Goal: Information Seeking & Learning: Compare options

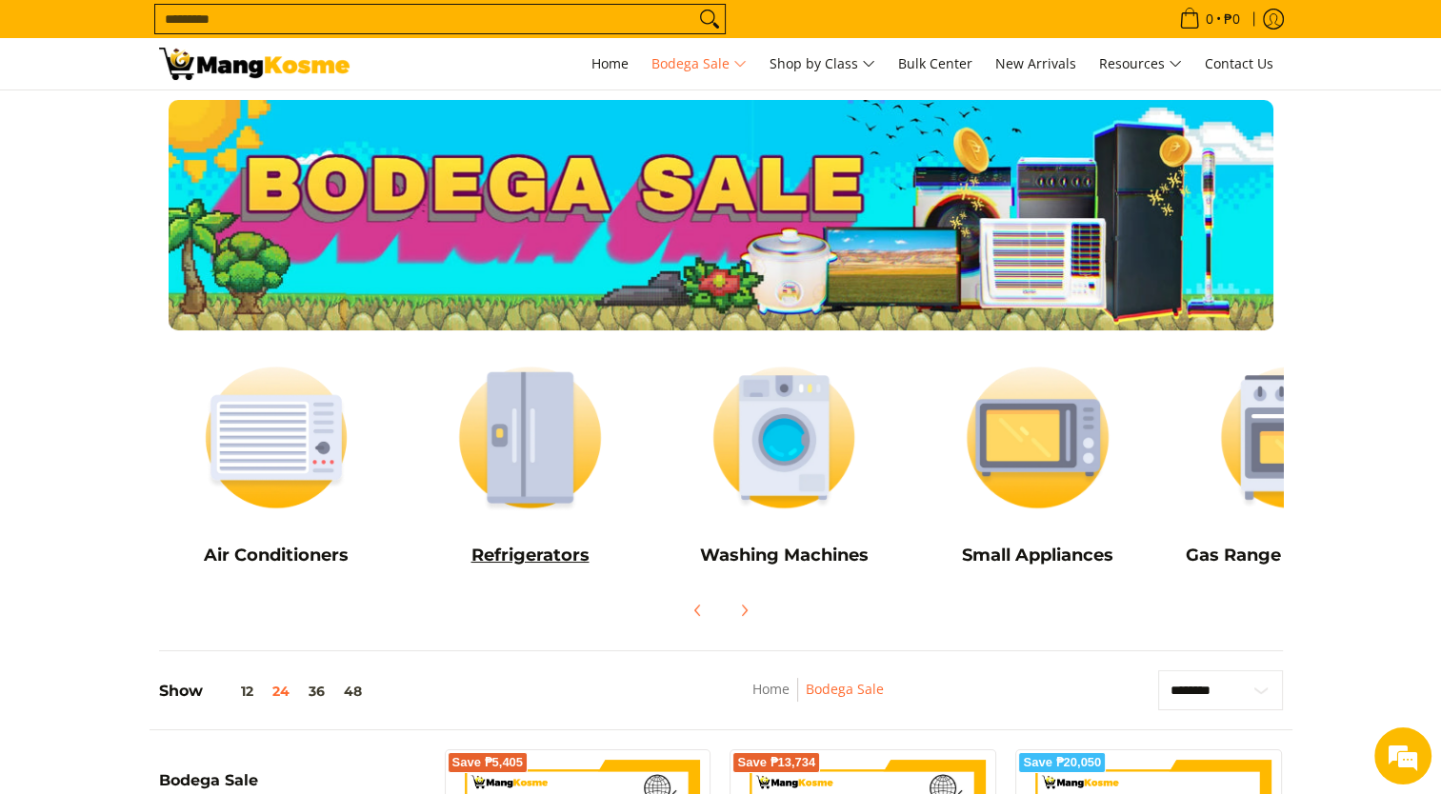
click at [542, 444] on img at bounding box center [529, 438] width 235 height 176
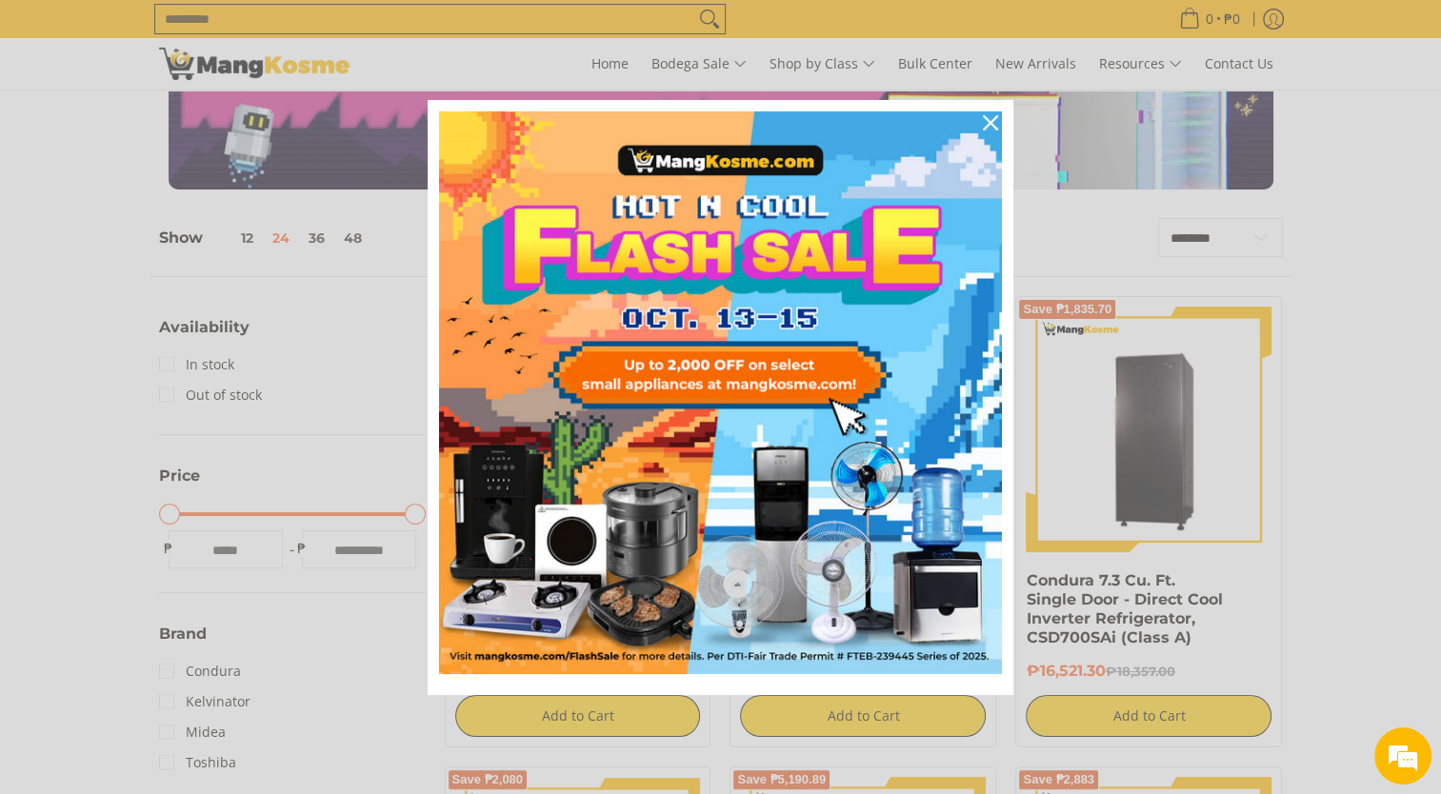
scroll to position [164, 0]
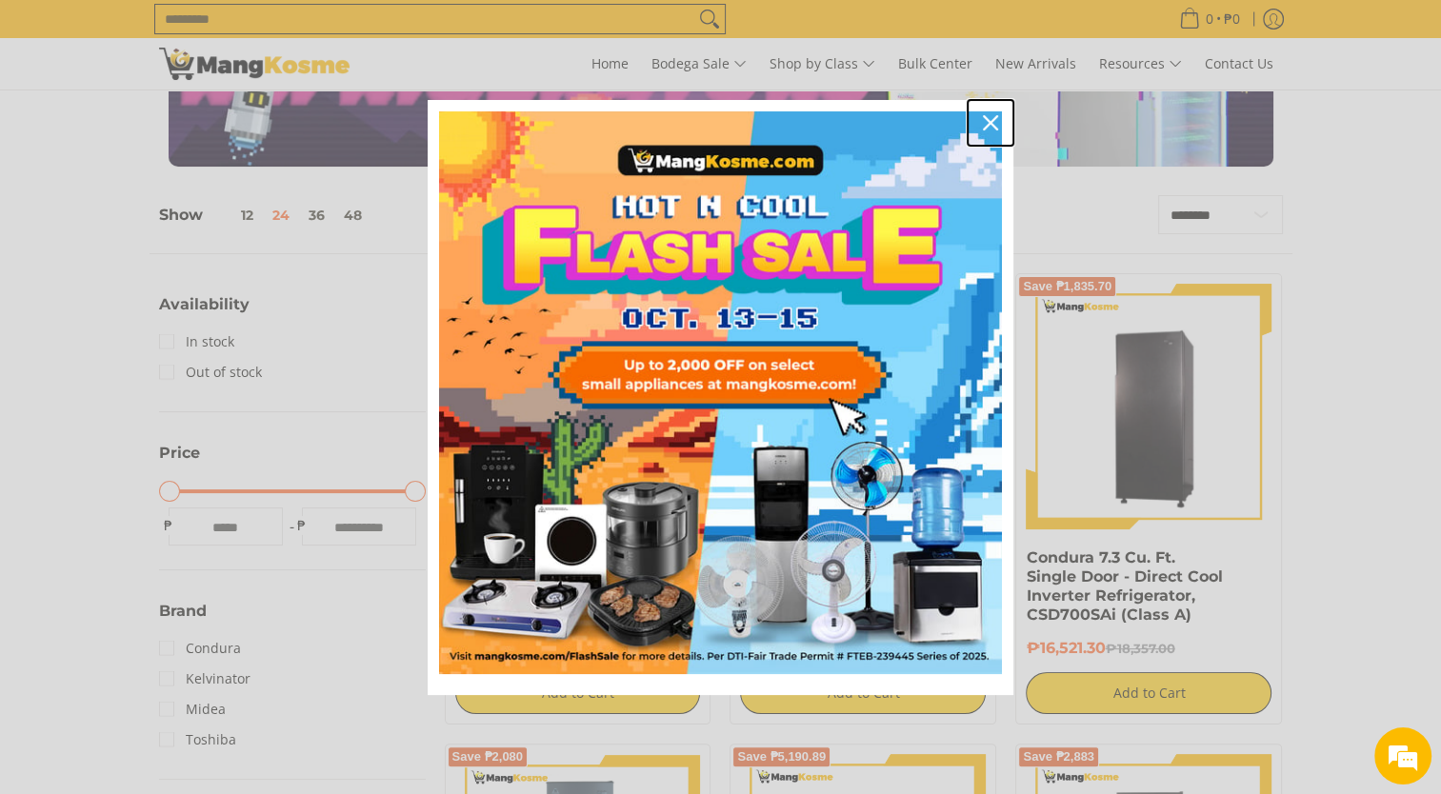
click at [990, 117] on icon "close icon" at bounding box center [990, 122] width 15 height 15
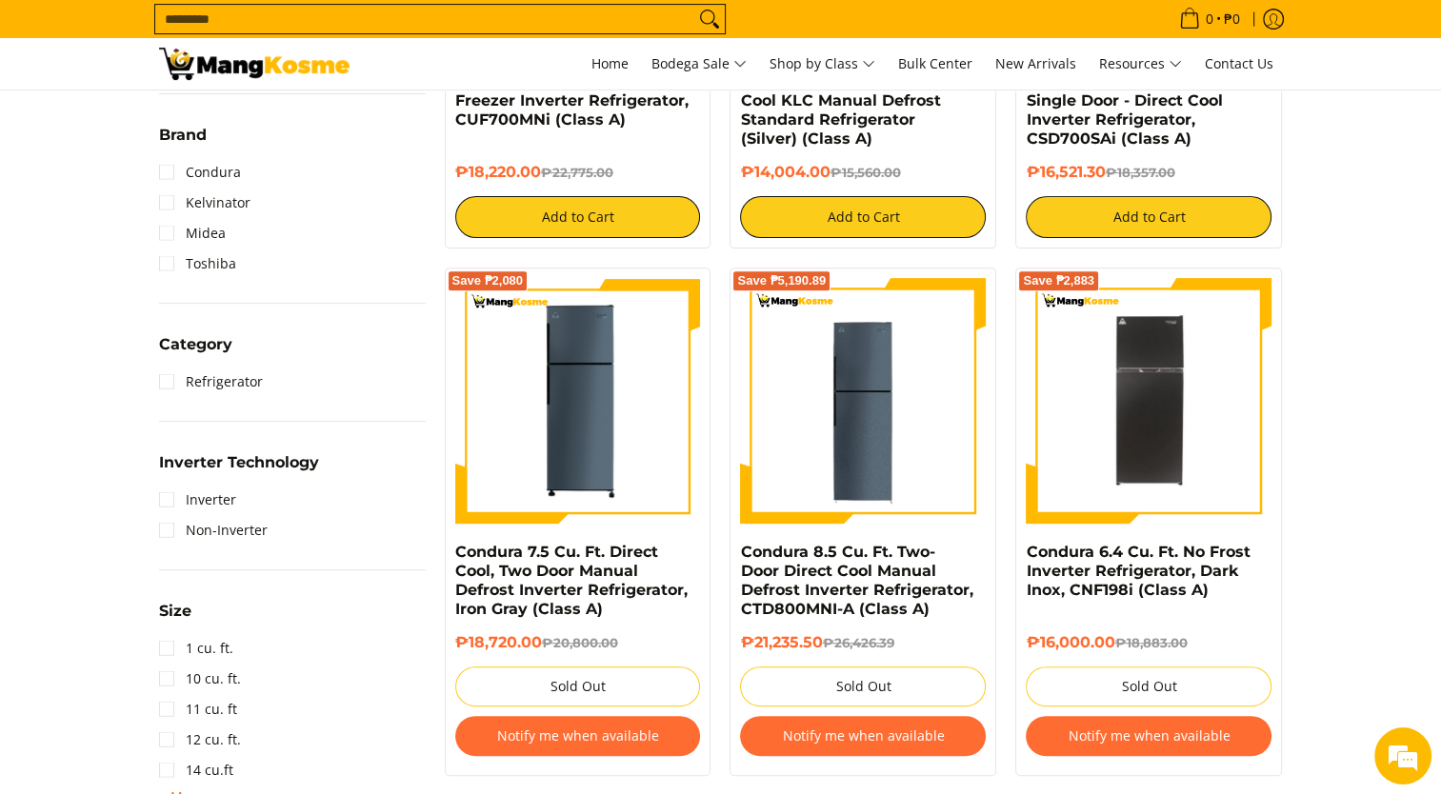
scroll to position [354, 0]
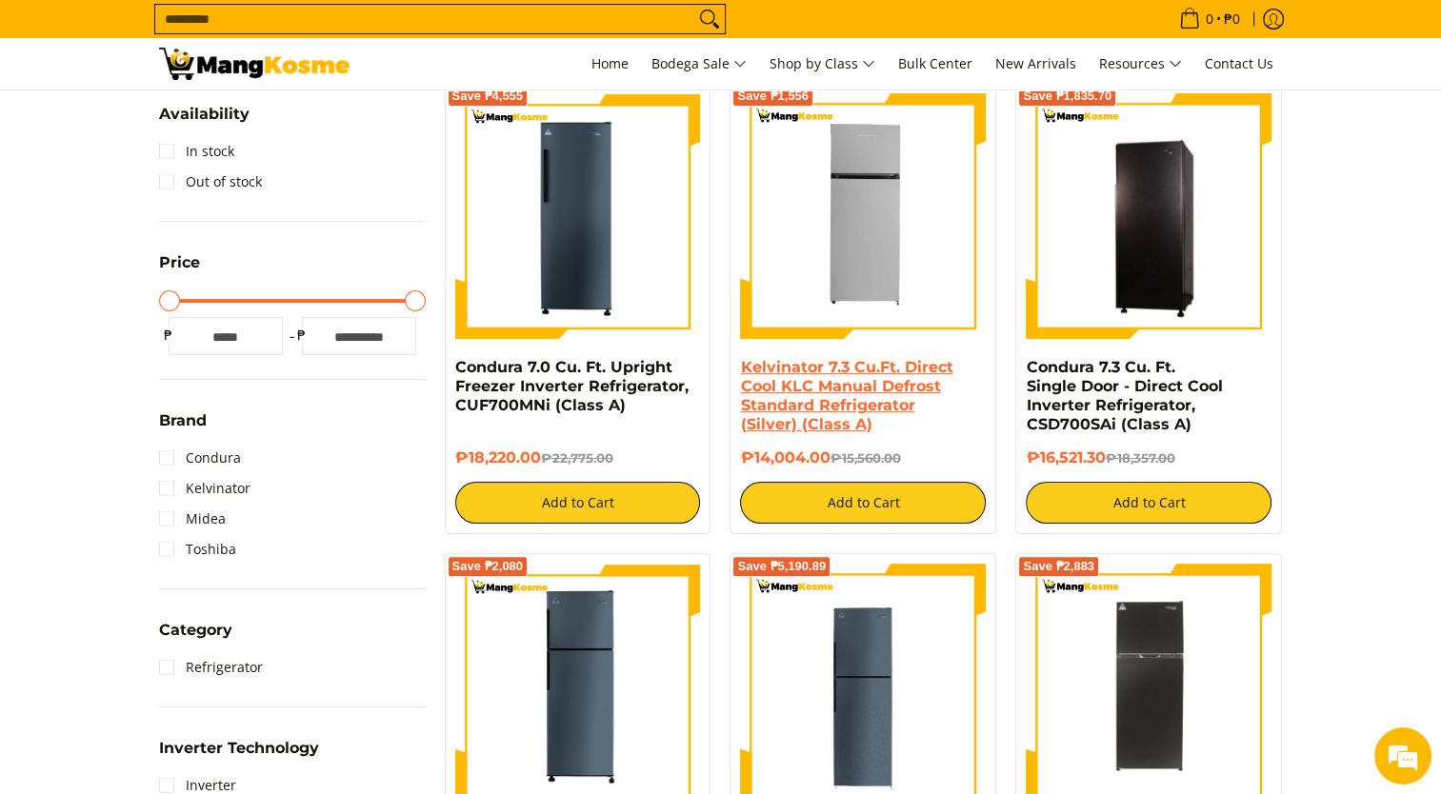
click at [884, 396] on link "Kelvinator 7.3 Cu.Ft. Direct Cool KLC Manual Defrost Standard Refrigerator (Sil…" at bounding box center [846, 395] width 212 height 75
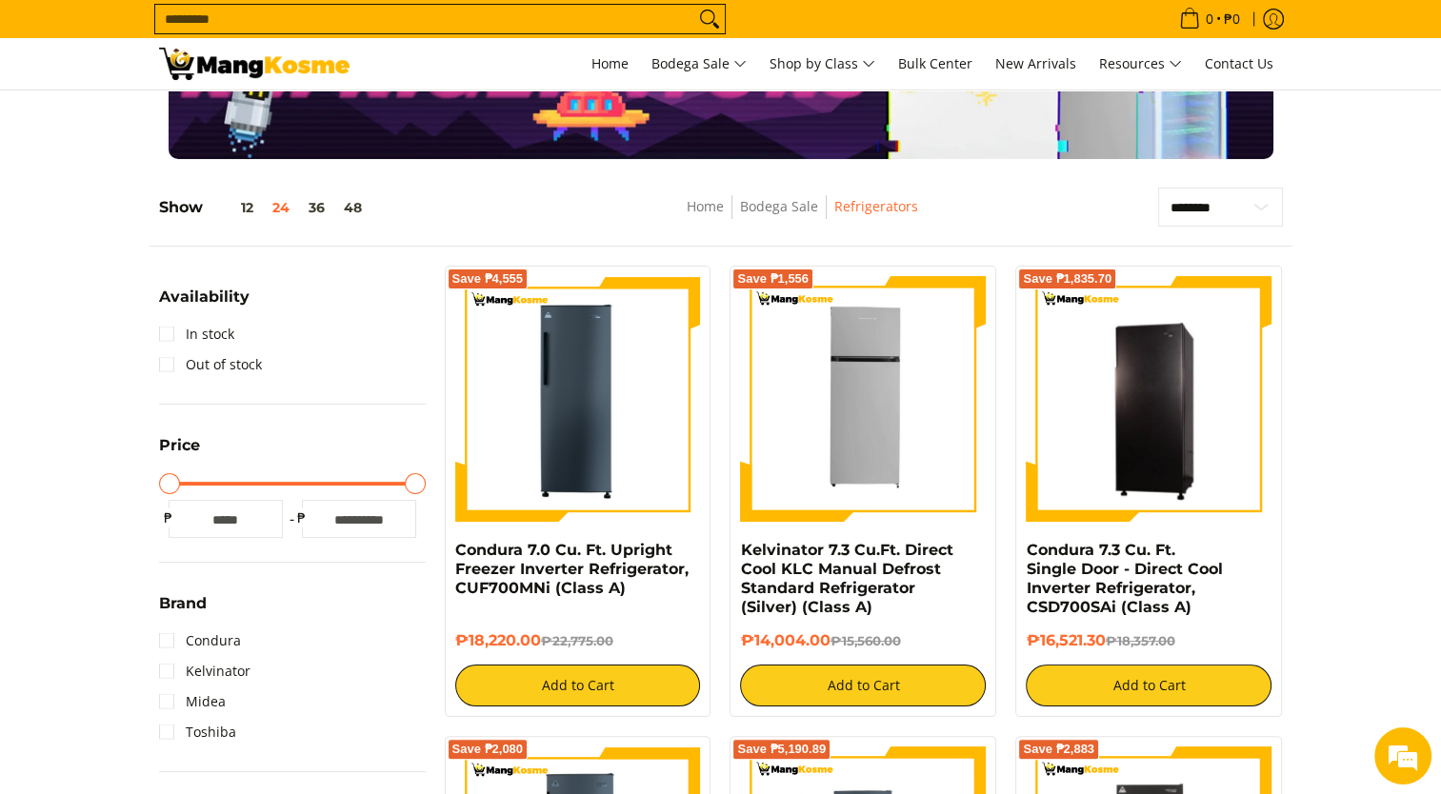
scroll to position [190, 0]
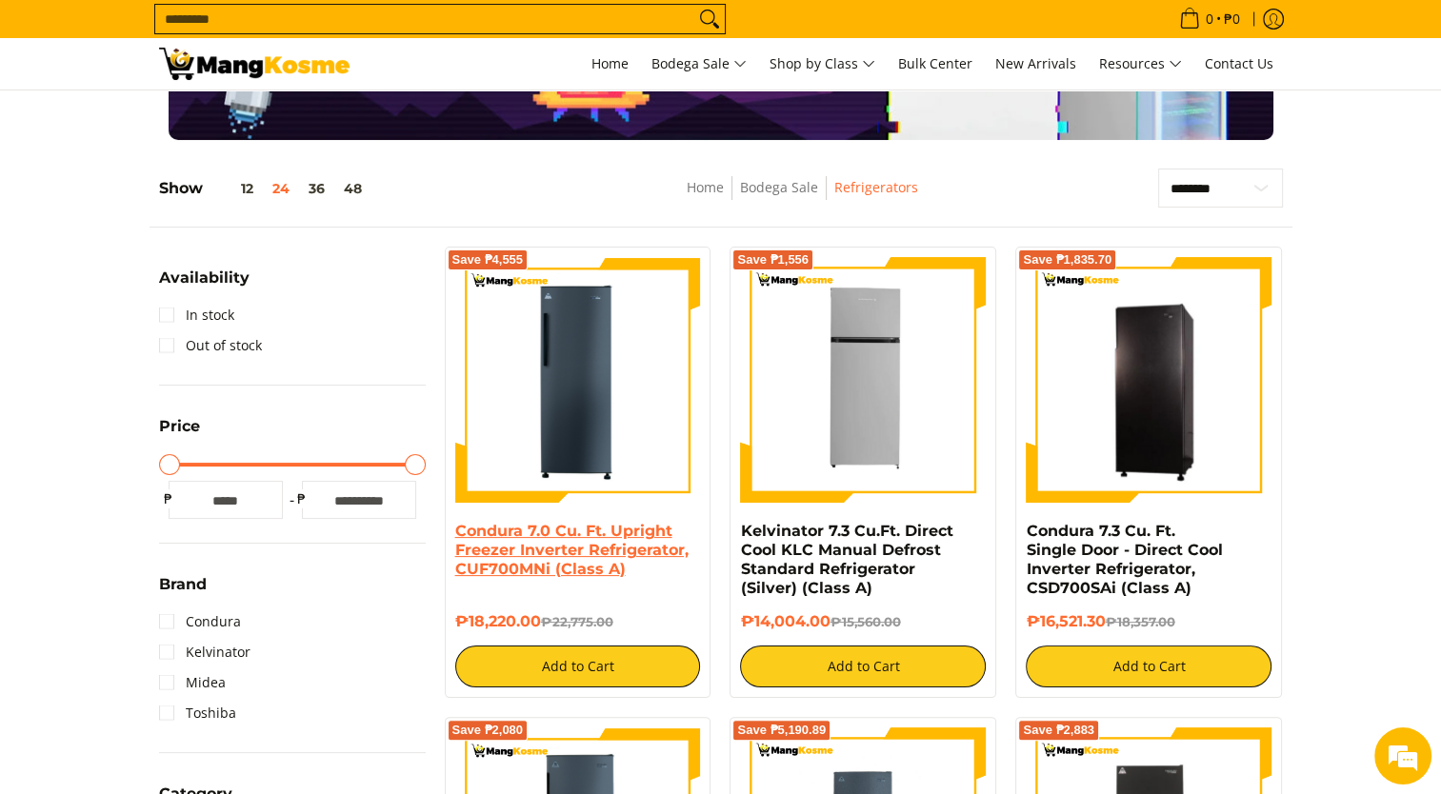
click at [632, 535] on link "Condura 7.0 Cu. Ft. Upright Freezer Inverter Refrigerator, CUF700MNi (Class A)" at bounding box center [571, 550] width 233 height 56
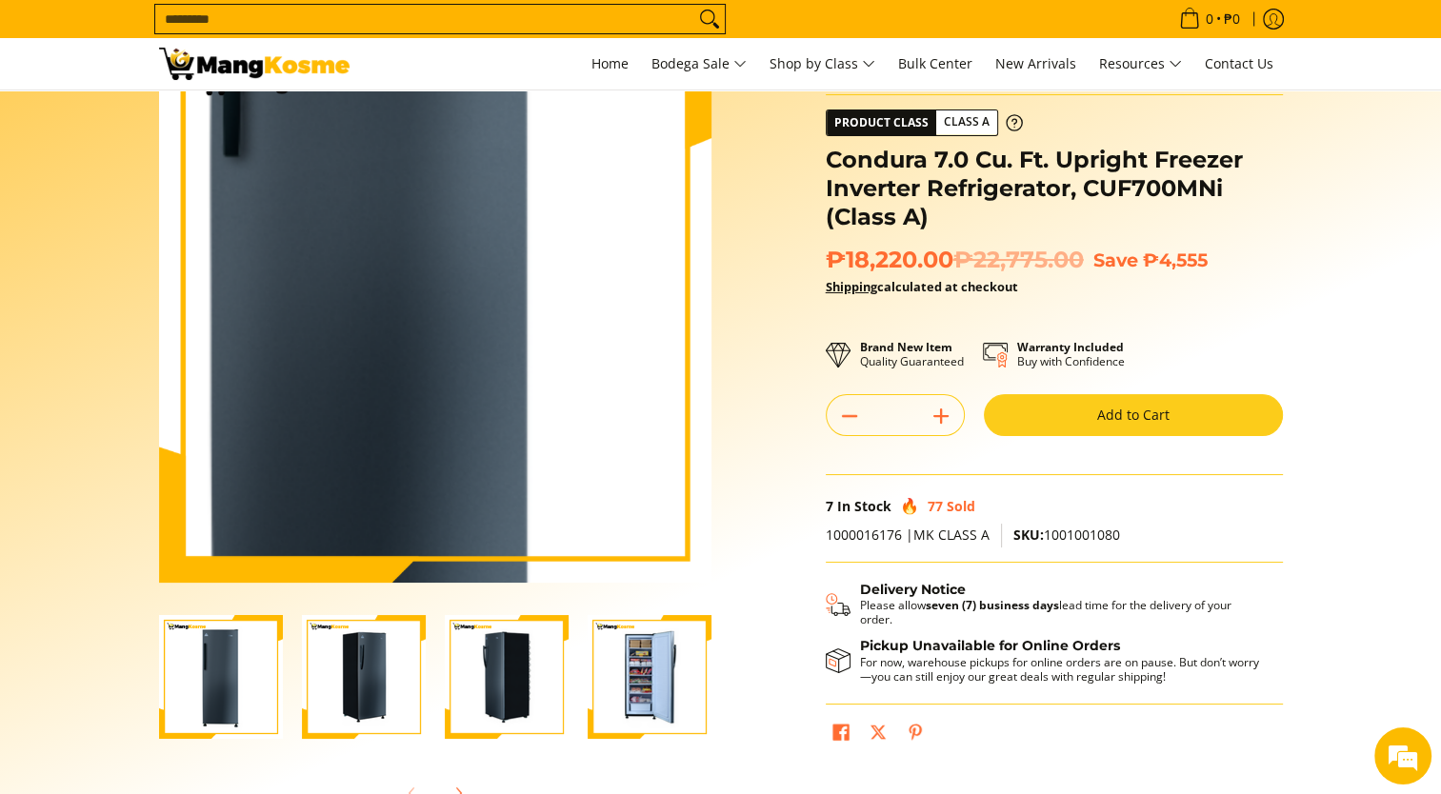
scroll to position [95, 0]
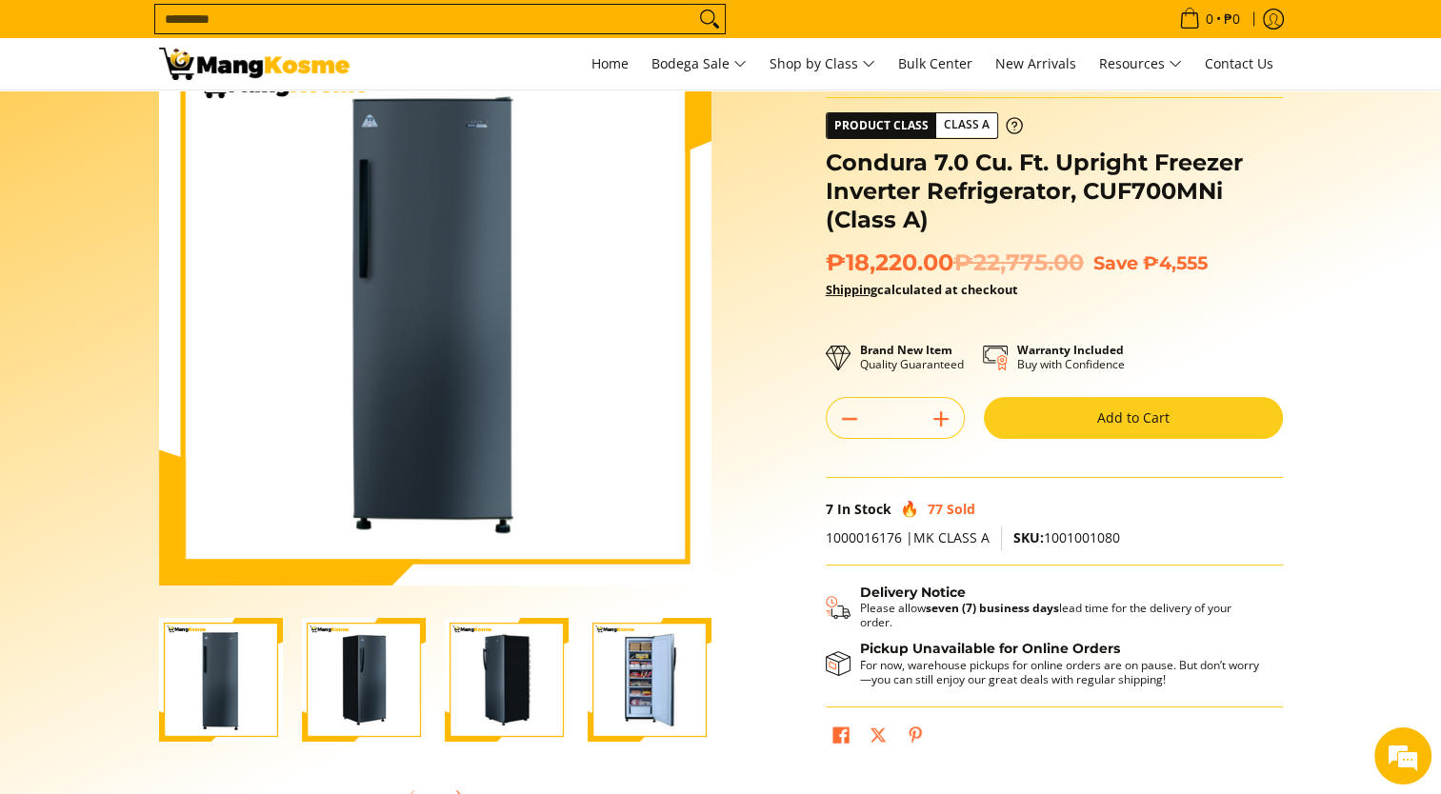
click at [648, 694] on img "Condura 7.0 Cu. Ft. Upright Freezer Inverter Refrigerator, CUF700MNi (Class A)-4" at bounding box center [650, 680] width 124 height 124
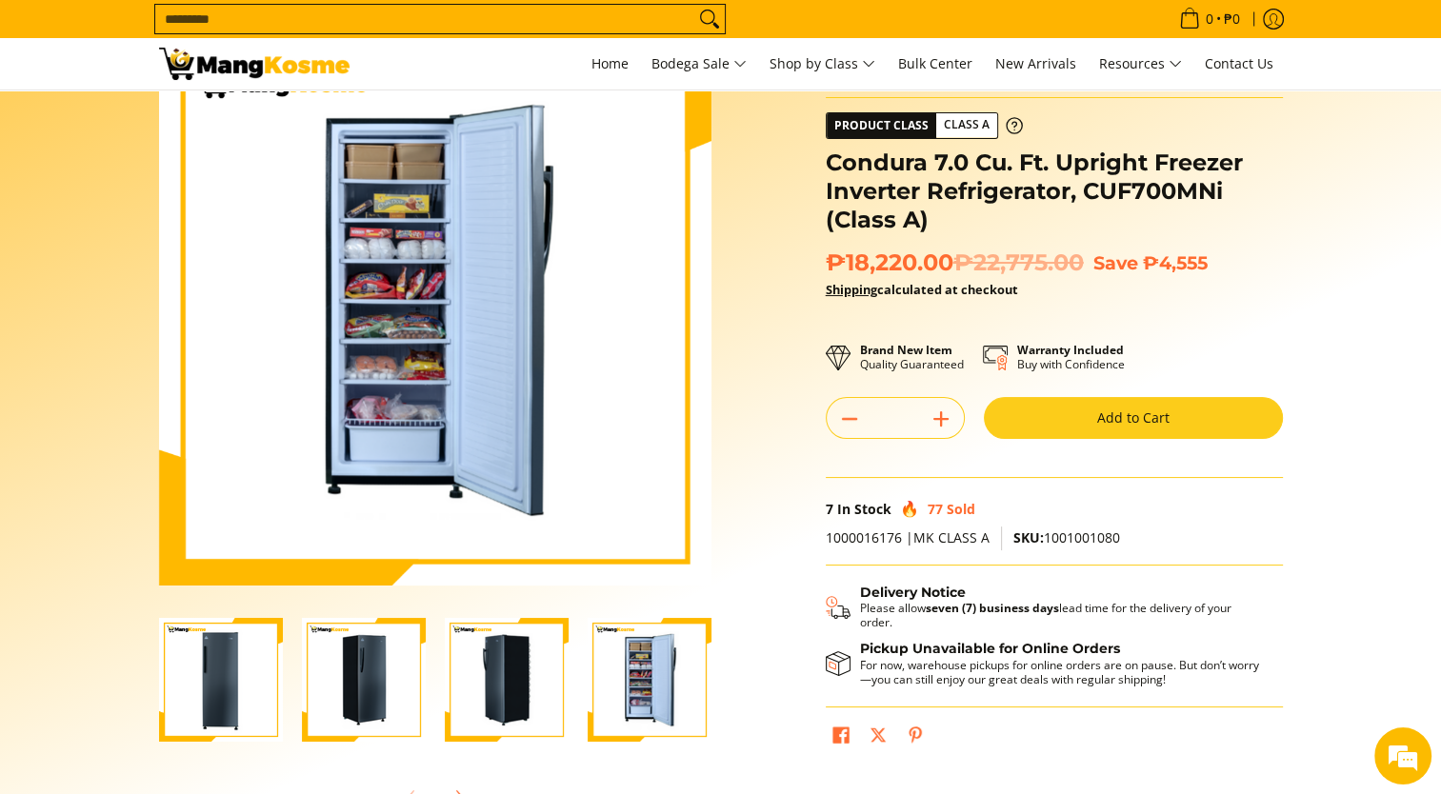
click at [547, 729] on img "Condura 7.0 Cu. Ft. Upright Freezer Inverter Refrigerator, CUF700MNi (Class A)-3" at bounding box center [507, 680] width 124 height 124
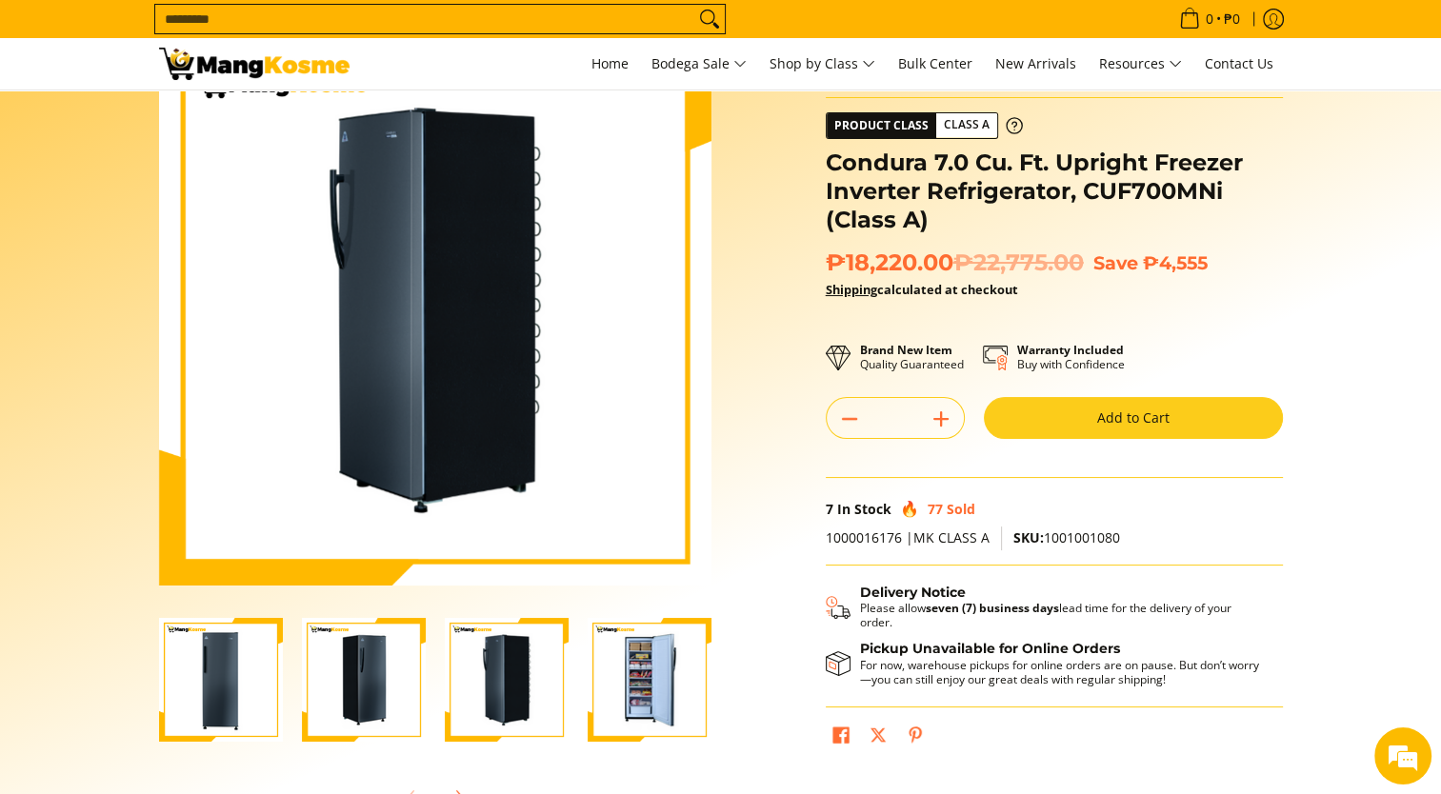
click at [332, 675] on img "Condura 7.0 Cu. Ft. Upright Freezer Inverter Refrigerator, CUF700MNi (Class A)-2" at bounding box center [364, 680] width 124 height 124
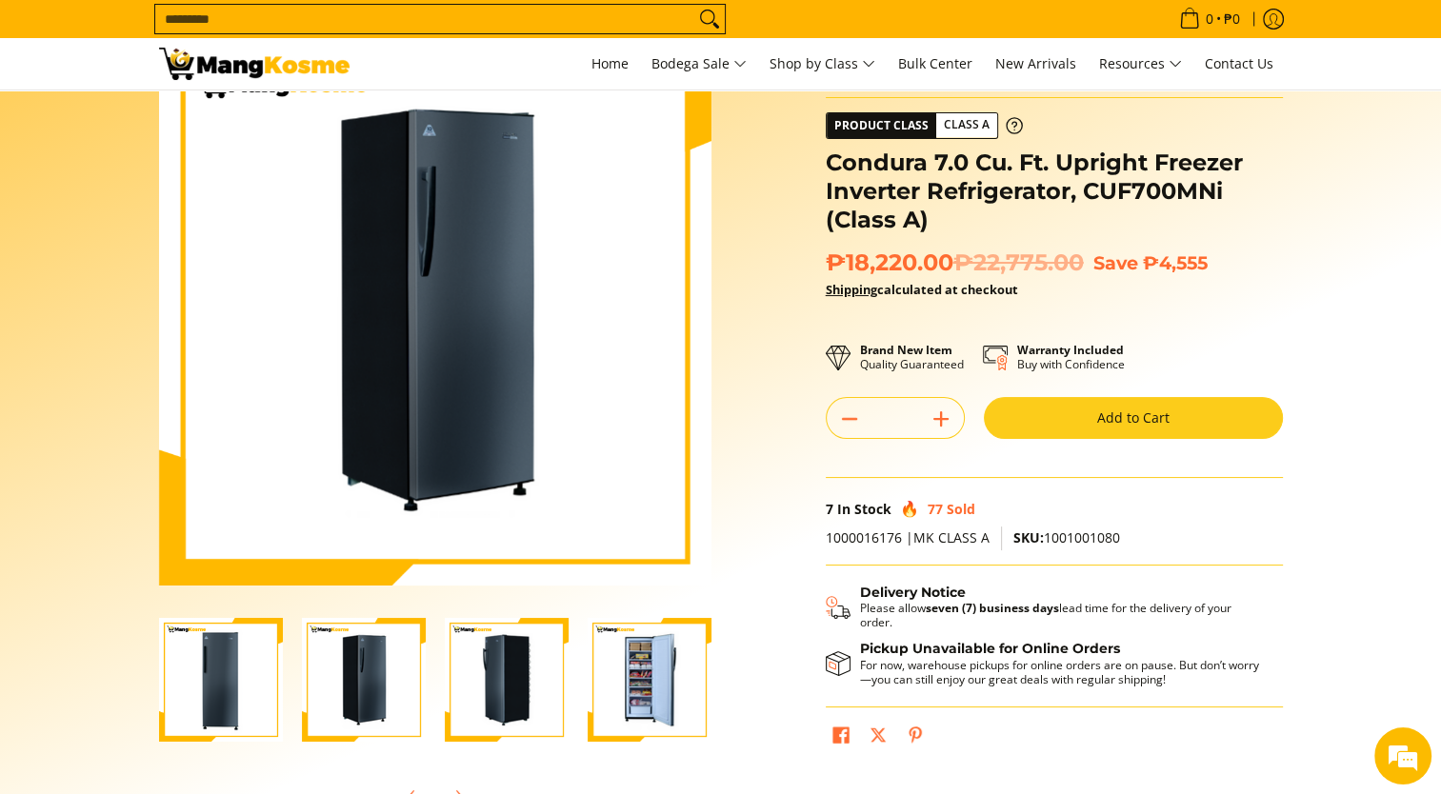
scroll to position [0, 4]
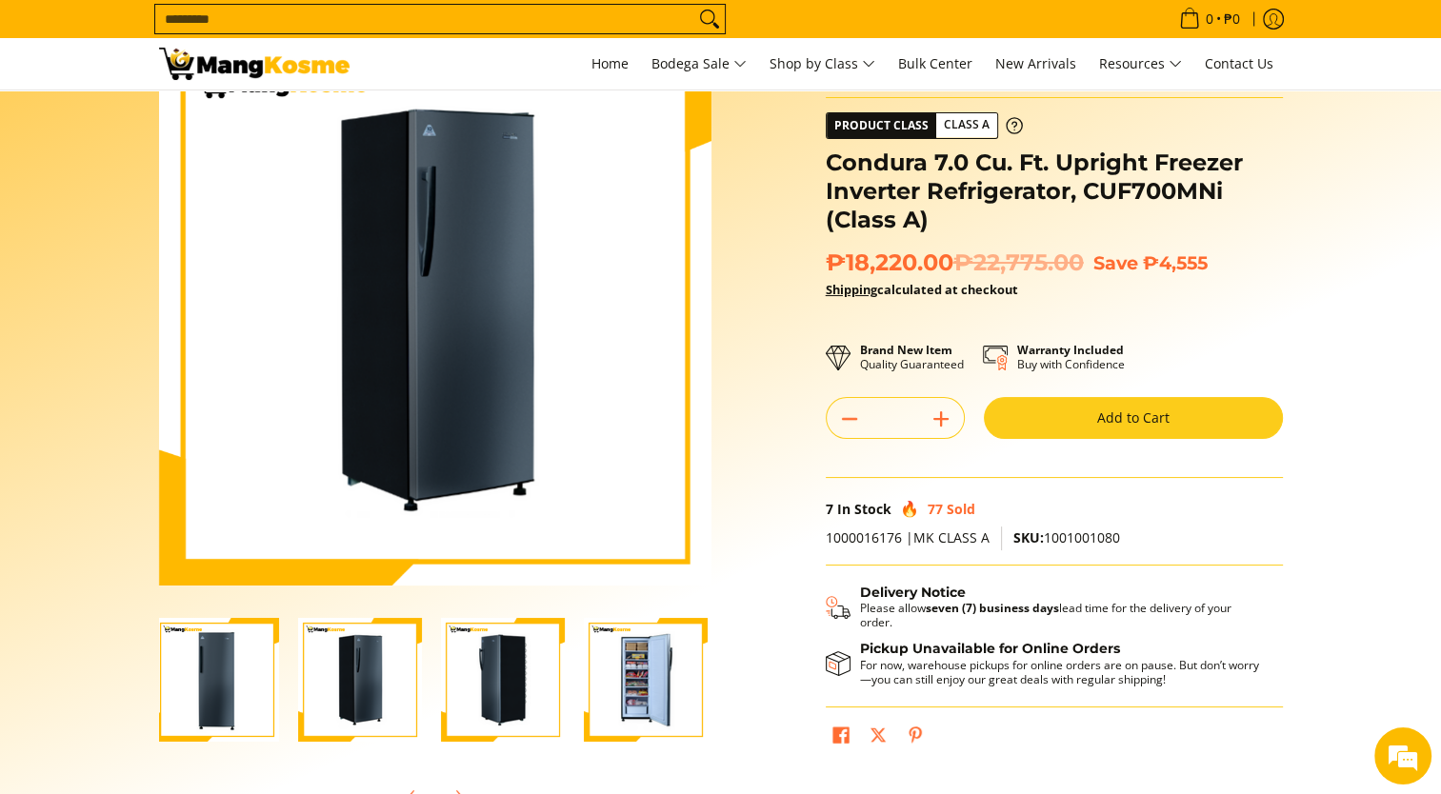
click at [212, 708] on img "Condura 7.0 Cu. Ft. Upright Freezer Inverter Refrigerator, CUF700MNi (Class A)-1" at bounding box center [217, 680] width 124 height 124
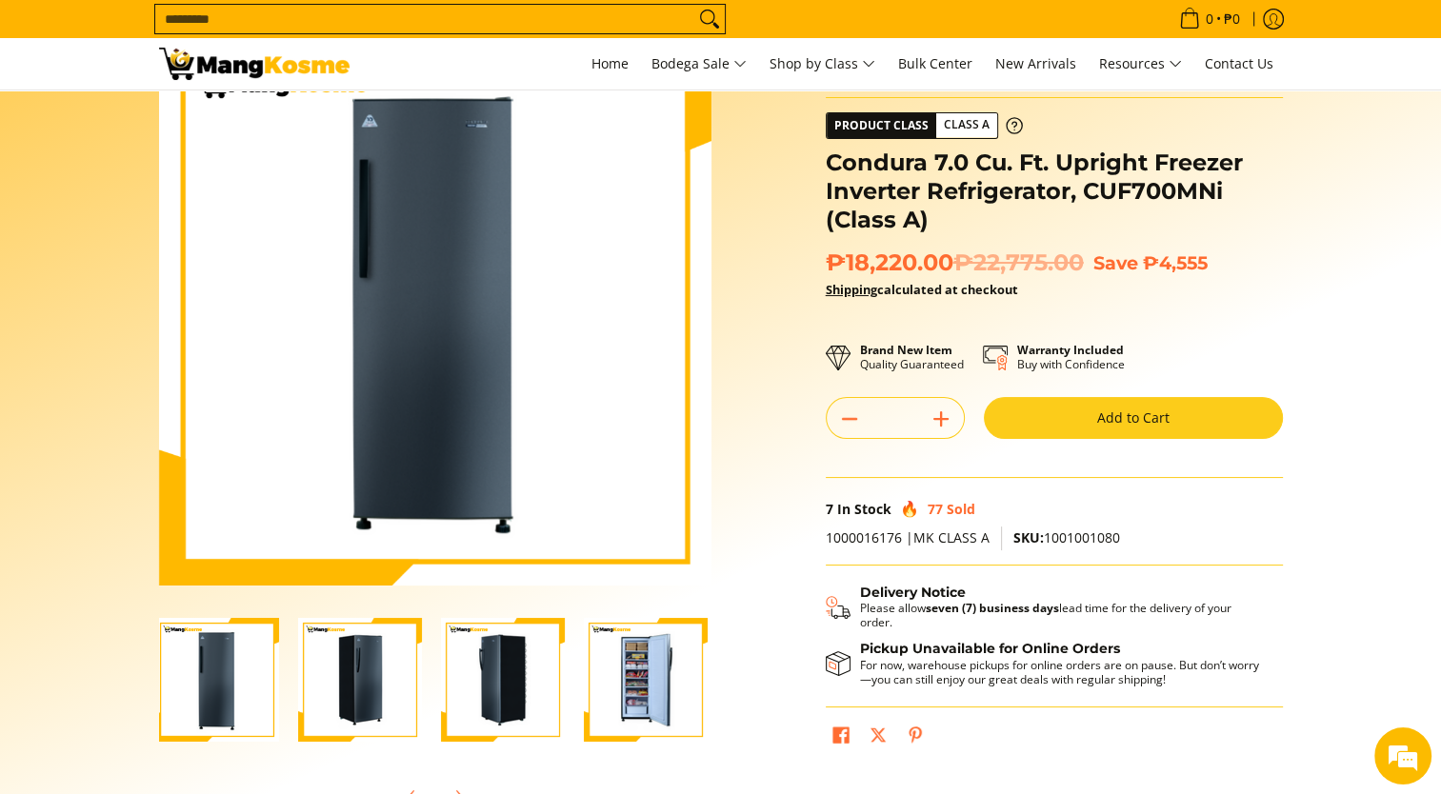
click at [212, 708] on img "Condura 7.0 Cu. Ft. Upright Freezer Inverter Refrigerator, CUF700MNi (Class A)-1" at bounding box center [217, 680] width 124 height 124
click at [339, 657] on img "Condura 7.0 Cu. Ft. Upright Freezer Inverter Refrigerator, CUF700MNi (Class A)-2" at bounding box center [360, 680] width 124 height 124
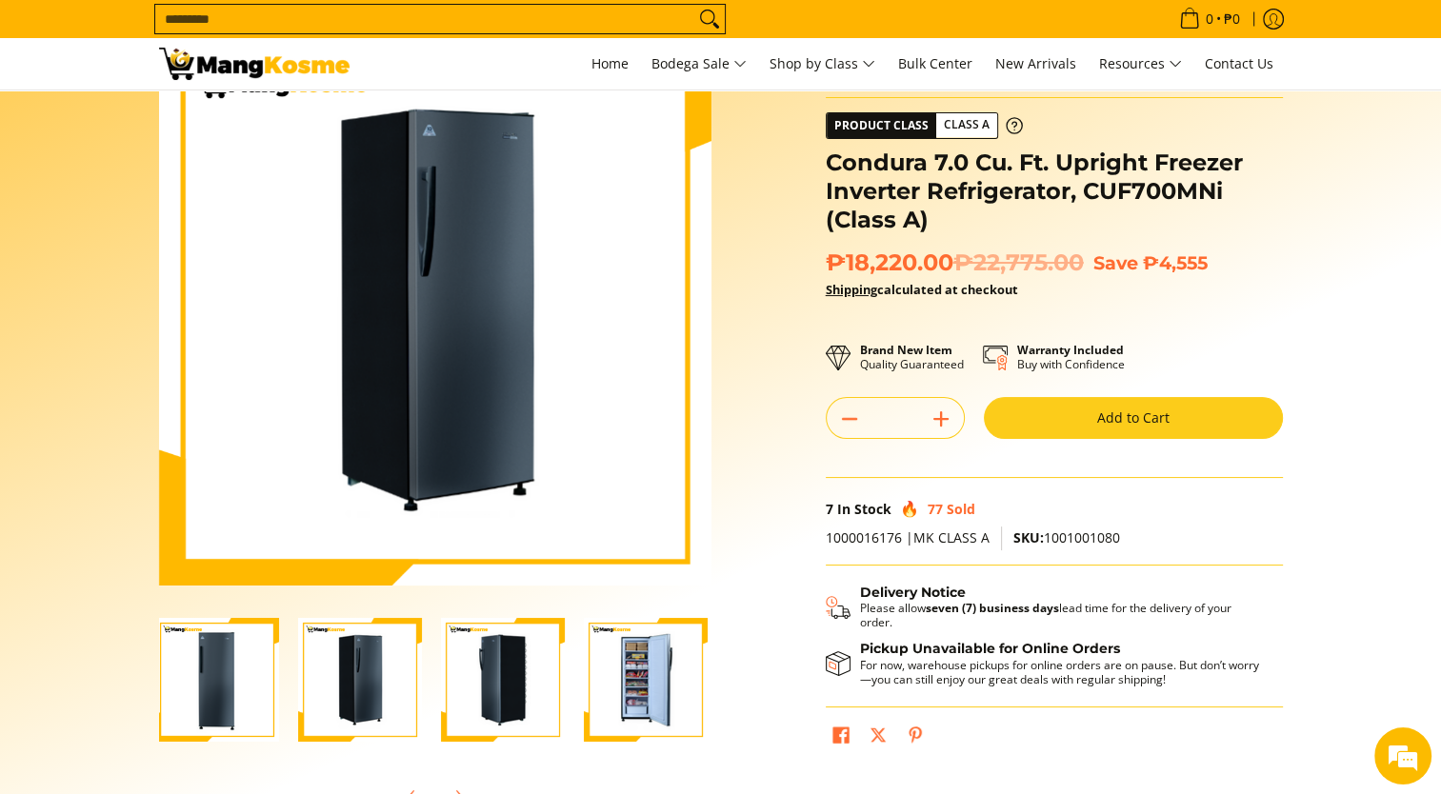
click at [480, 721] on img "Condura 7.0 Cu. Ft. Upright Freezer Inverter Refrigerator, CUF700MNi (Class A)-3" at bounding box center [503, 680] width 124 height 124
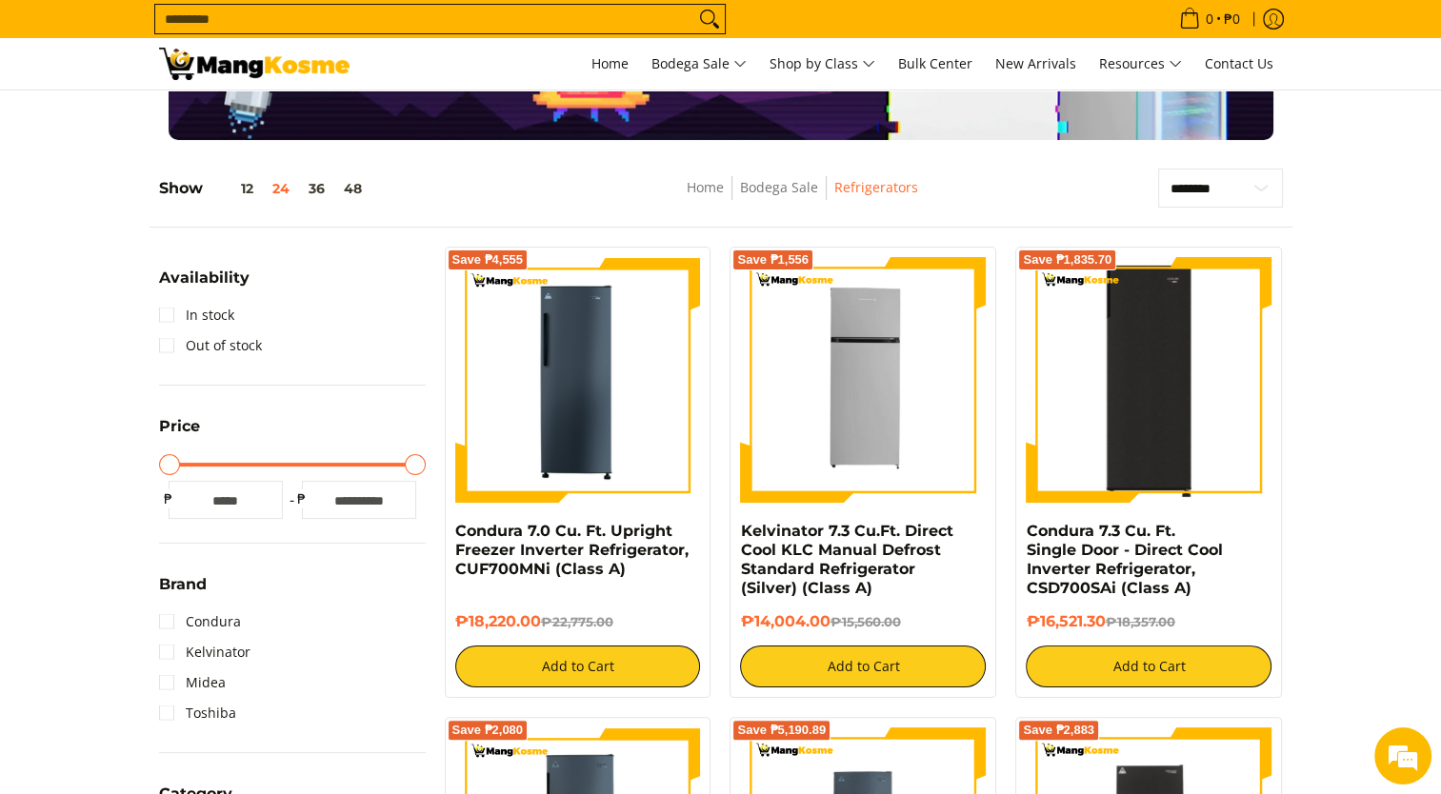
click at [1123, 465] on img at bounding box center [1149, 380] width 246 height 246
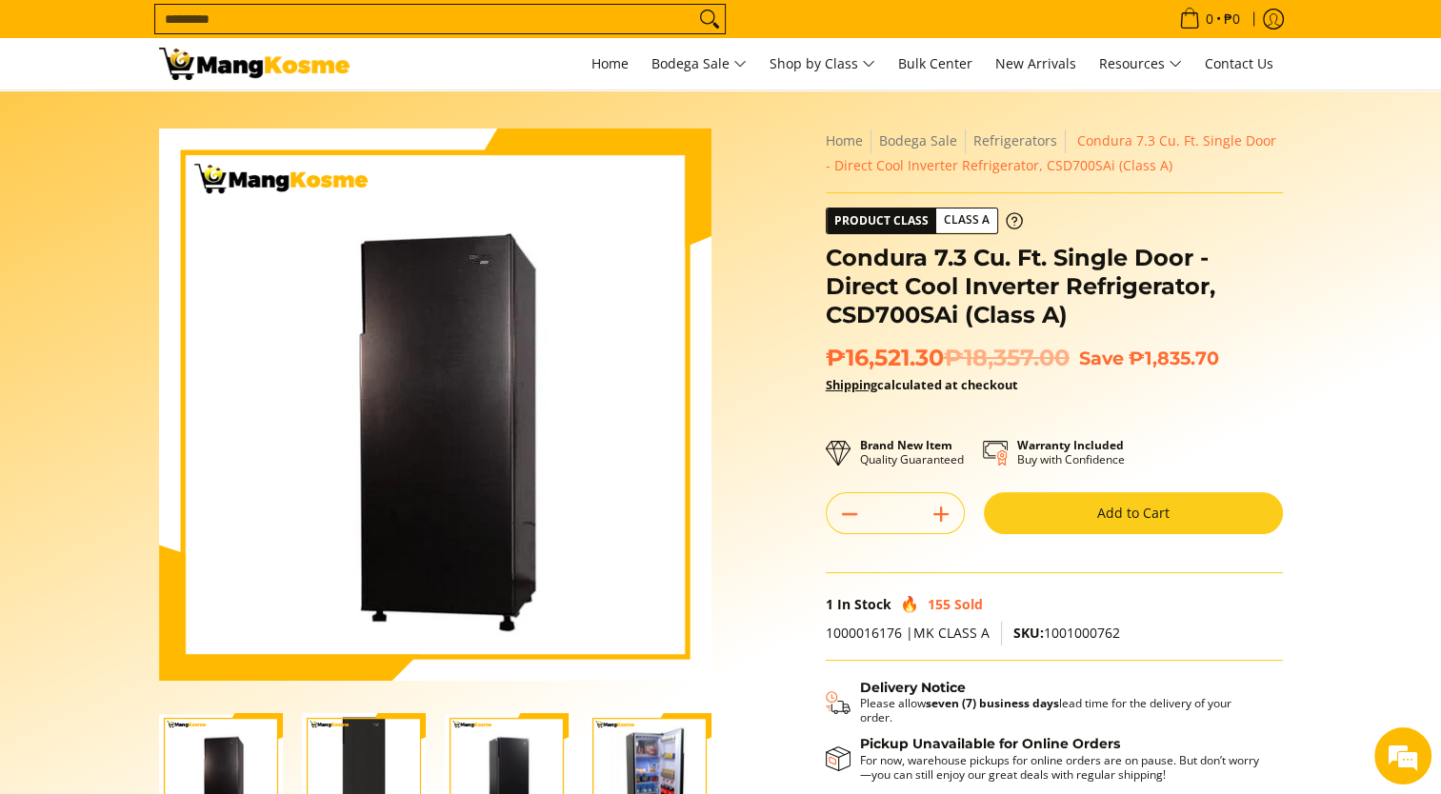
click at [641, 778] on img "Condura 7.3 Cu. Ft. Single Door - Direct Cool Inverter Refrigerator, CSD700SAi …" at bounding box center [650, 775] width 124 height 121
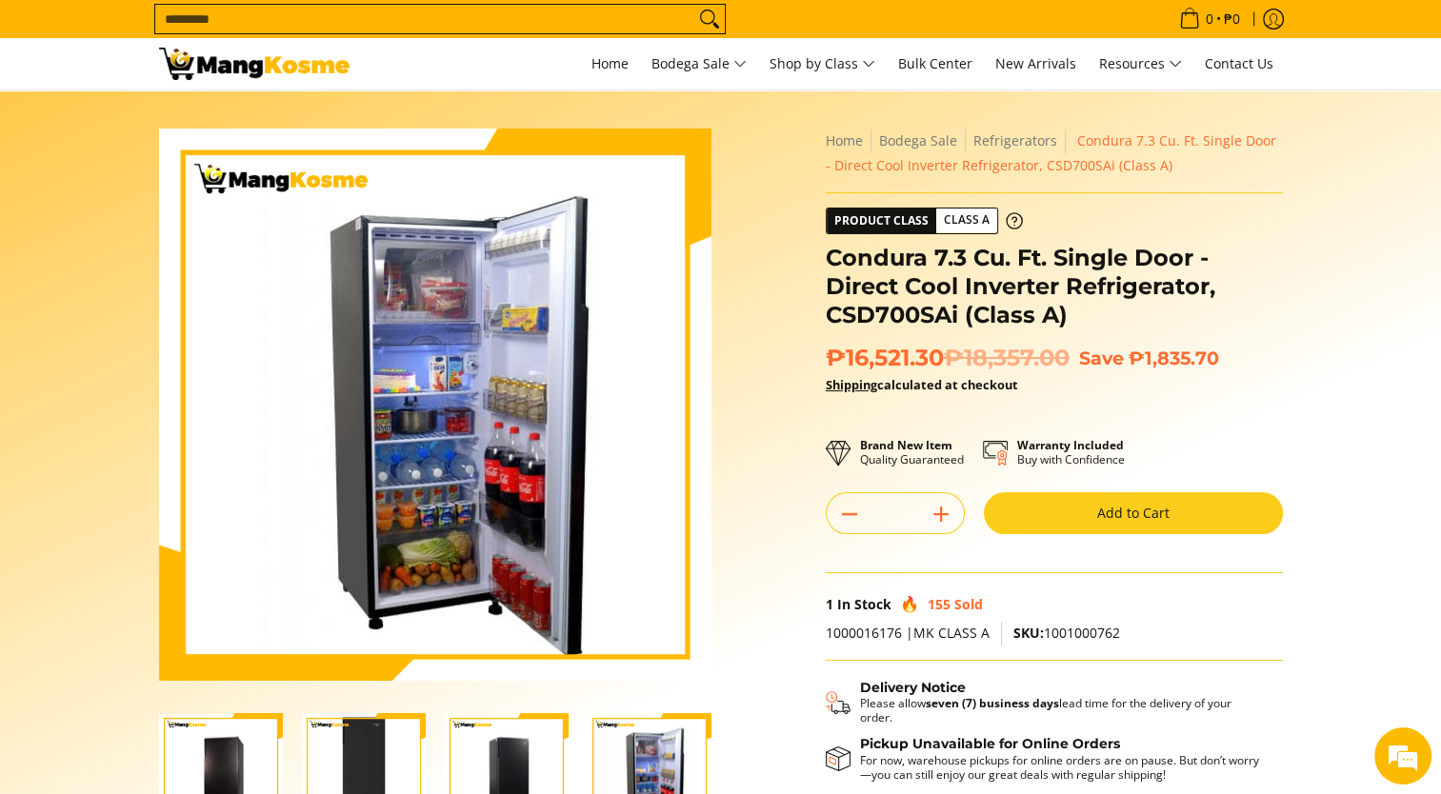
click at [516, 767] on img "Condura 7.3 Cu. Ft. Single Door - Direct Cool Inverter Refrigerator, CSD700SAi …" at bounding box center [507, 775] width 124 height 121
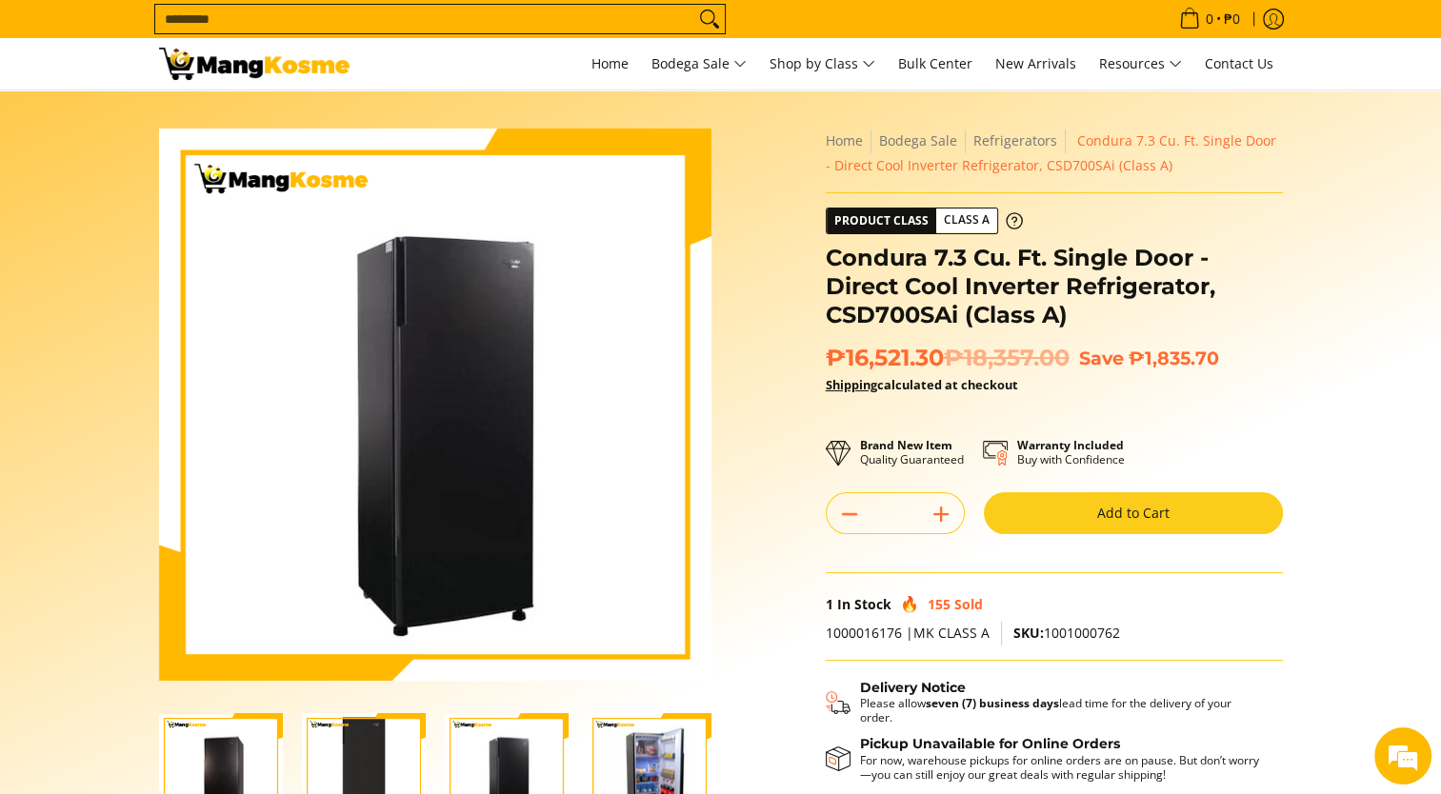
click at [392, 775] on img "Condura 7.3 Cu. Ft. Single Door - Direct Cool Inverter Refrigerator, CSD700SAi …" at bounding box center [364, 775] width 124 height 124
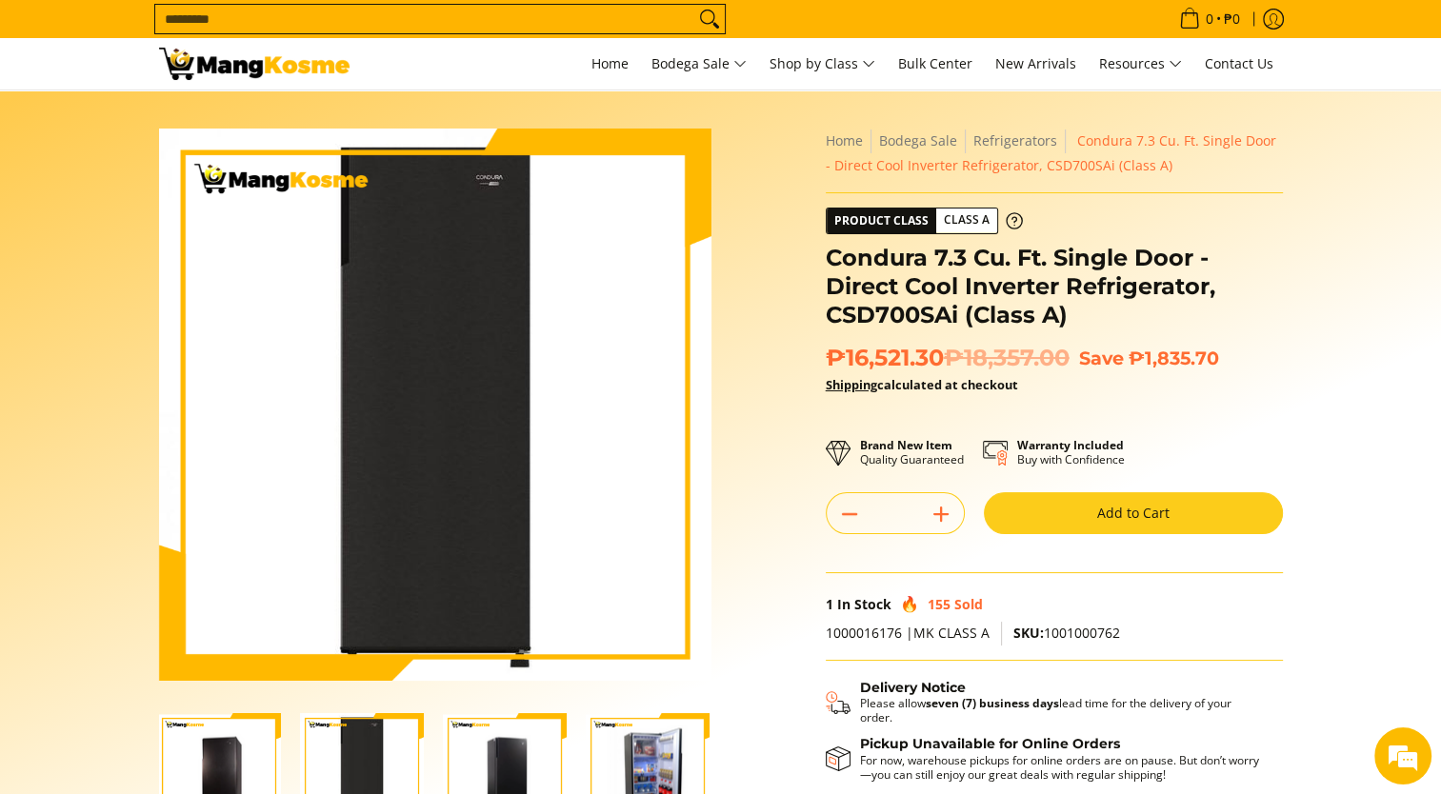
click at [259, 770] on img "Condura 7.3 Cu. Ft. Single Door - Direct Cool Inverter Refrigerator, CSD700SAi …" at bounding box center [219, 775] width 124 height 121
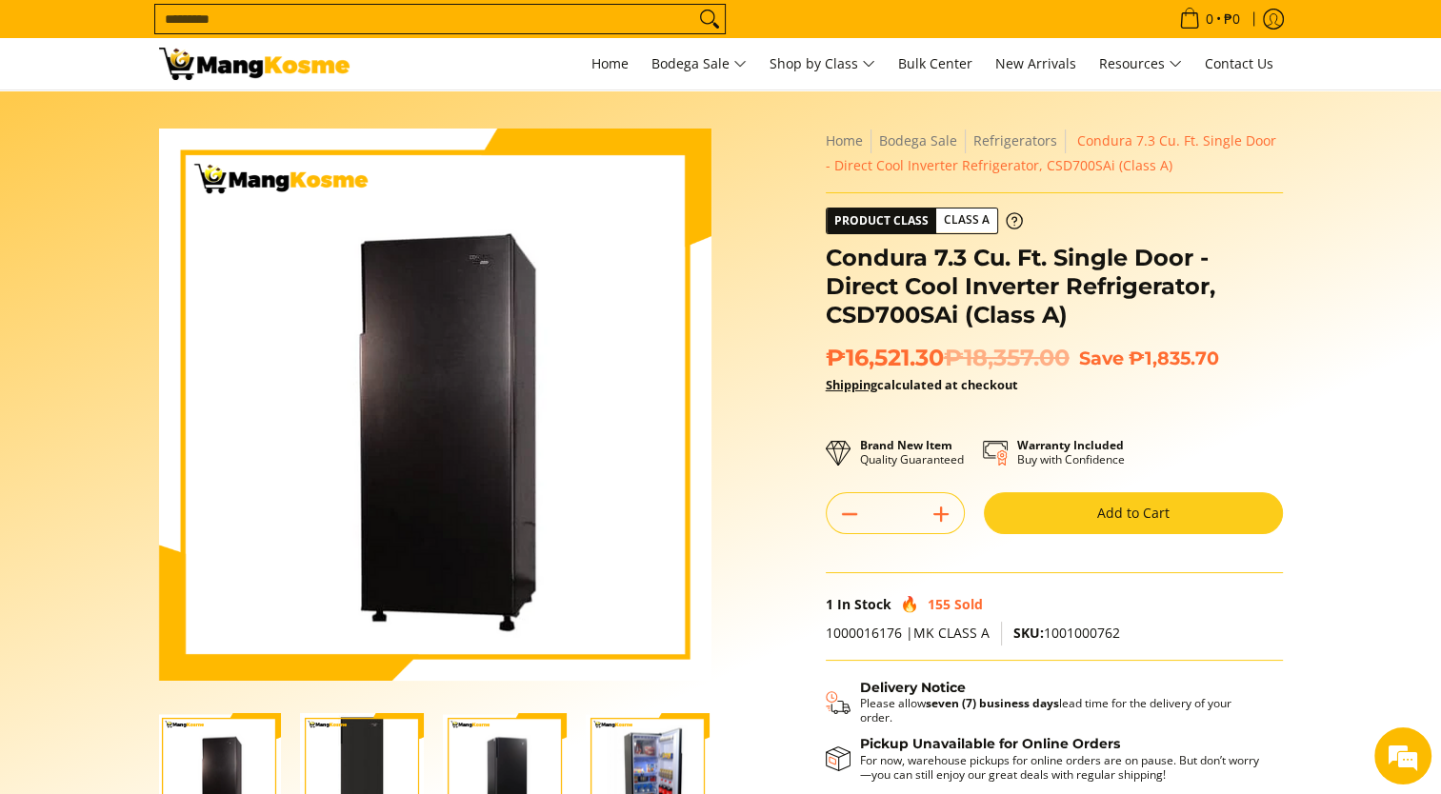
scroll to position [0, 0]
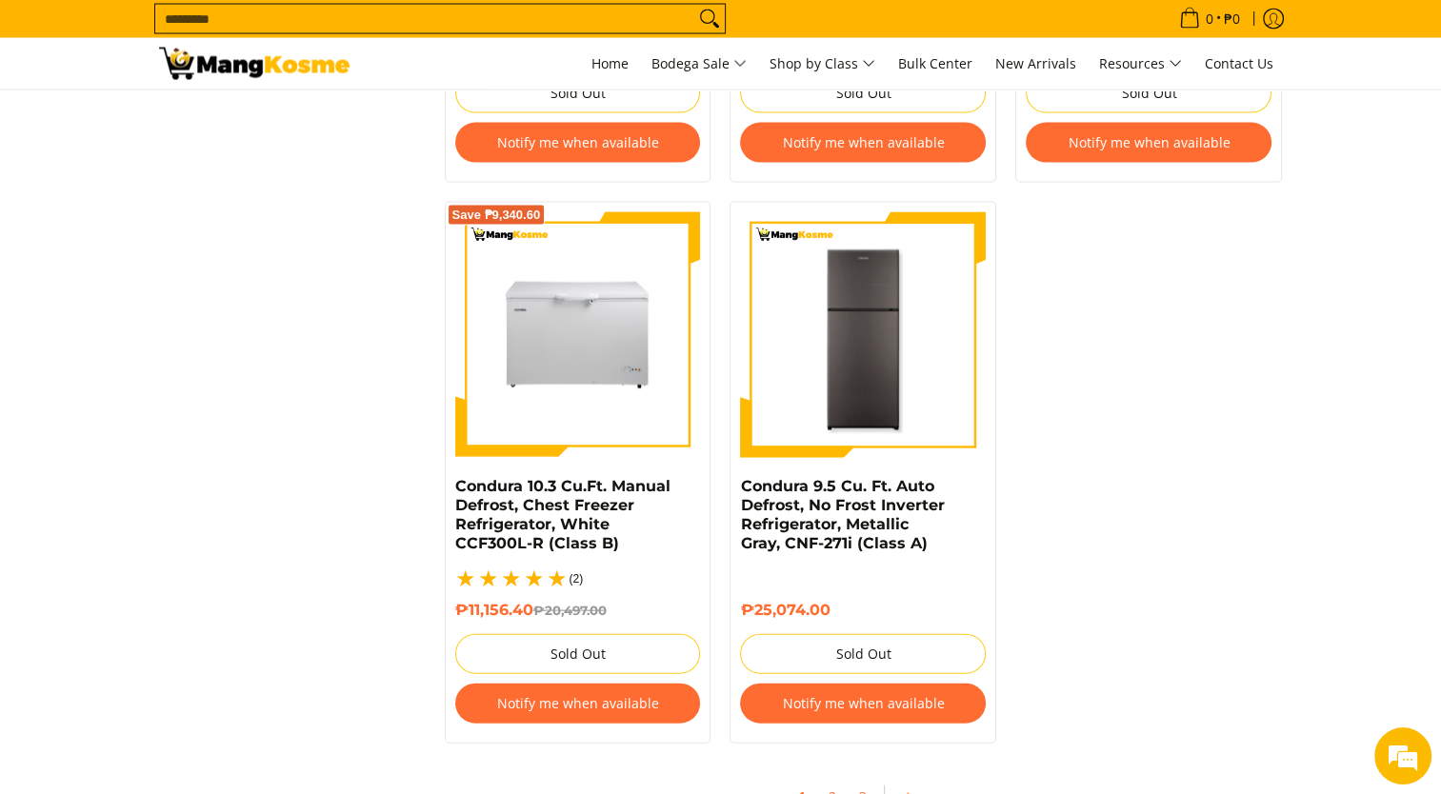
scroll to position [3905, 0]
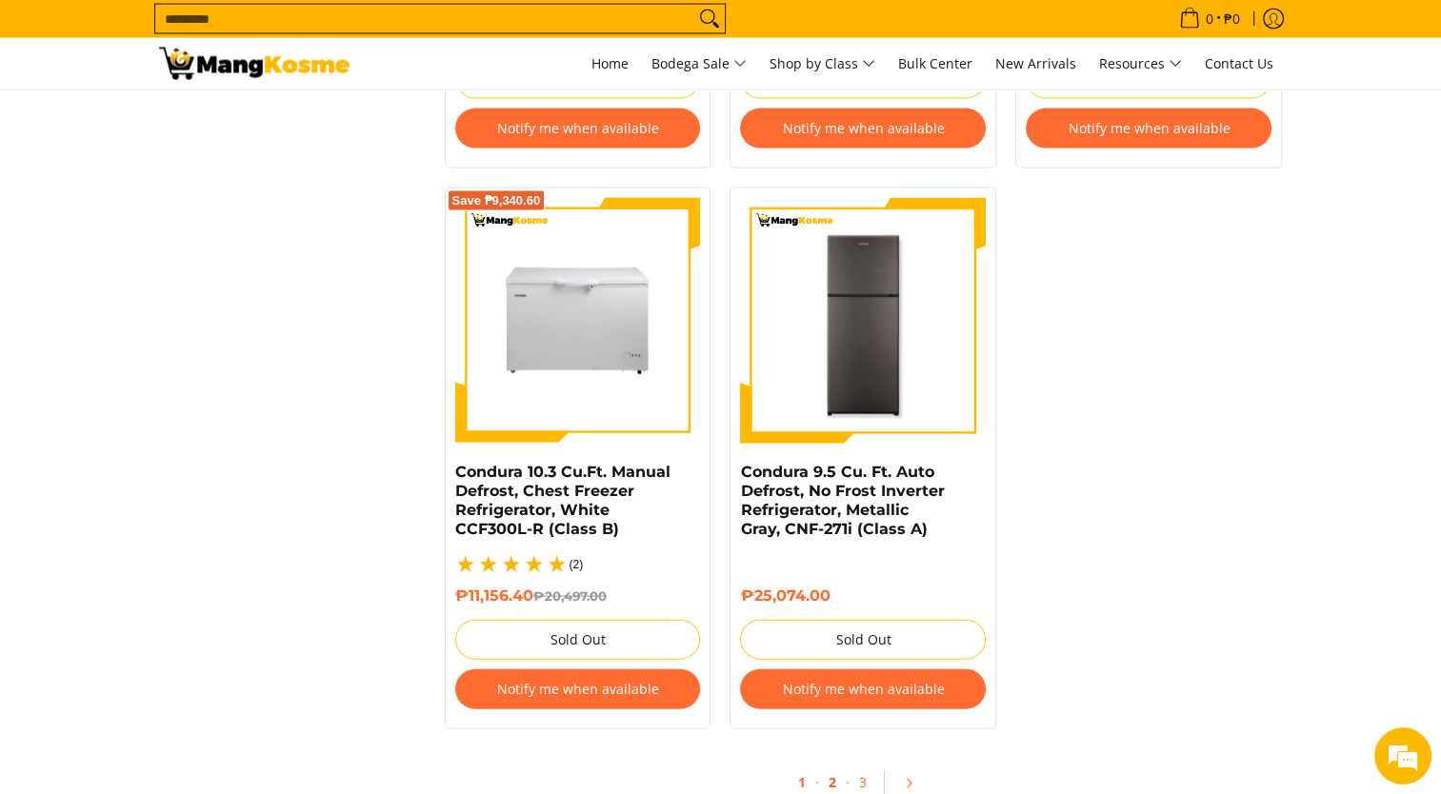
click at [831, 768] on link "2" at bounding box center [832, 783] width 27 height 39
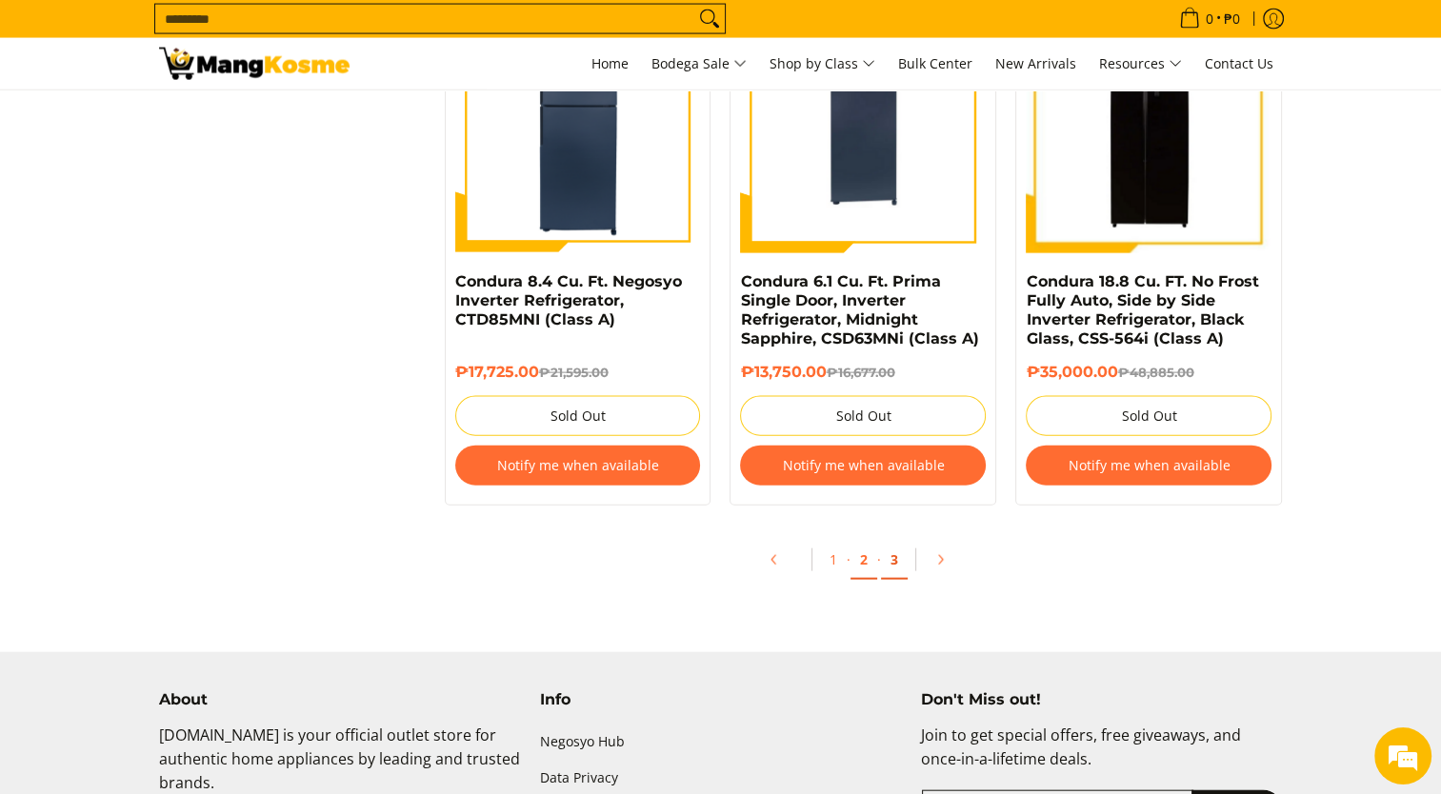
click at [899, 562] on link "3" at bounding box center [894, 560] width 27 height 39
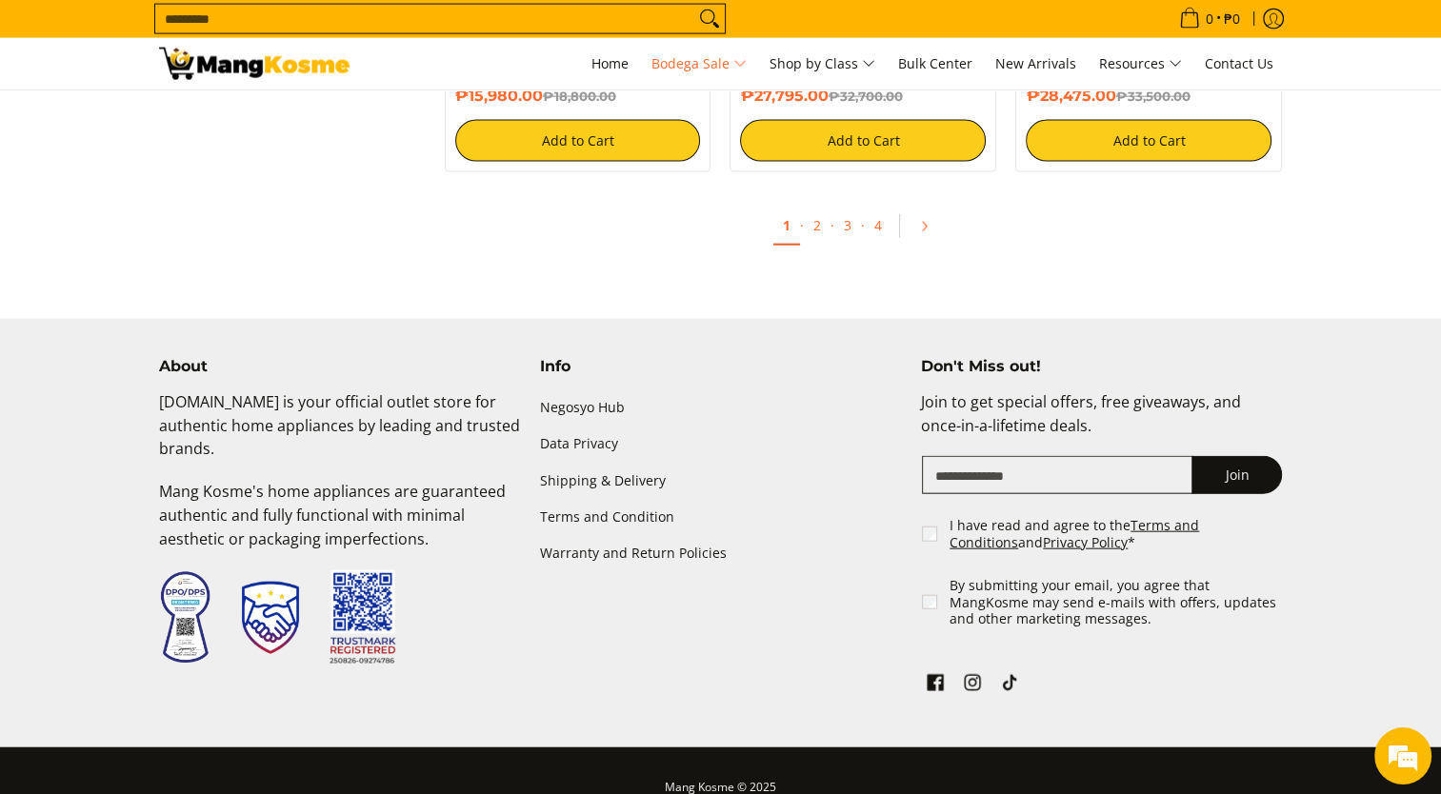
scroll to position [4286, 0]
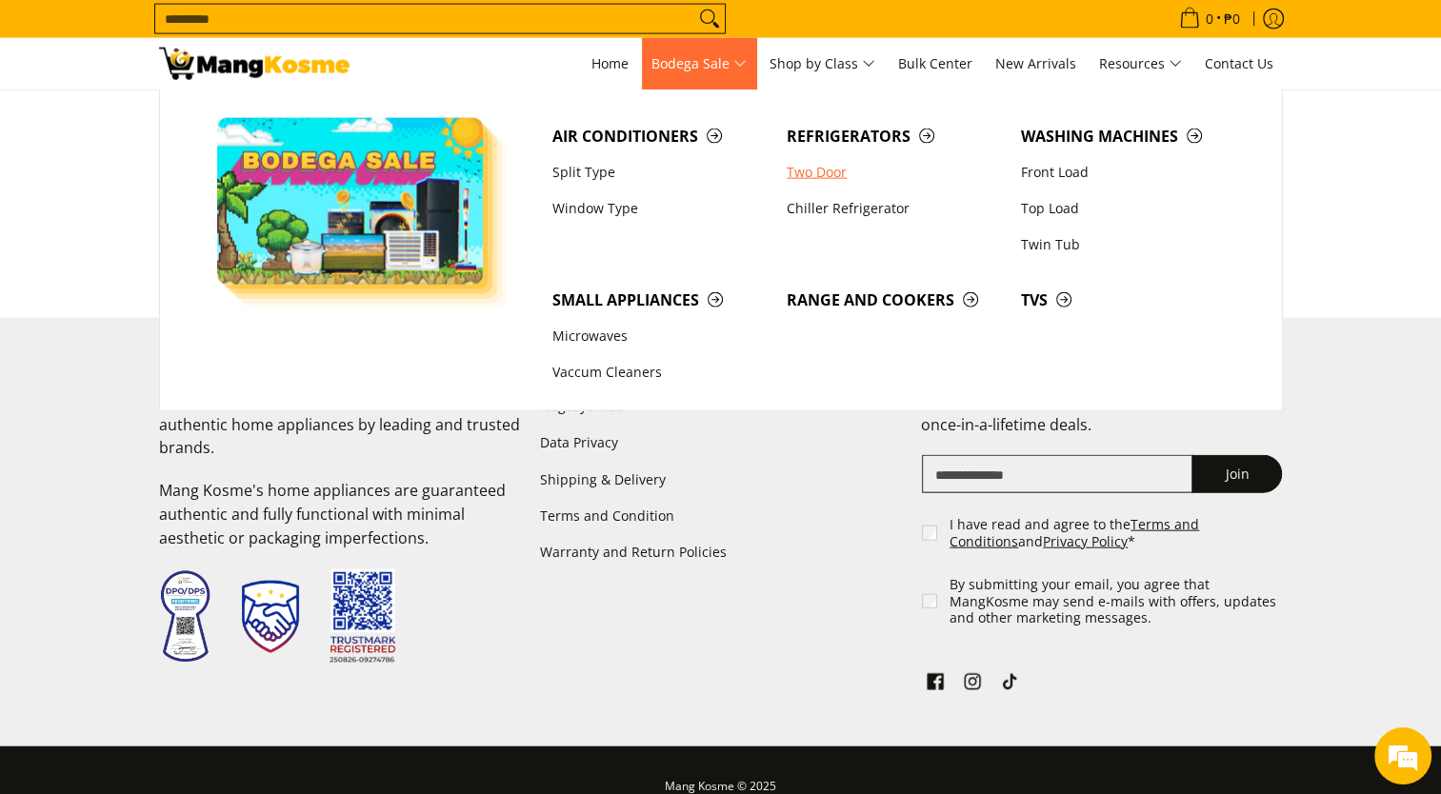
click at [811, 173] on link "Two Door" at bounding box center [894, 172] width 234 height 36
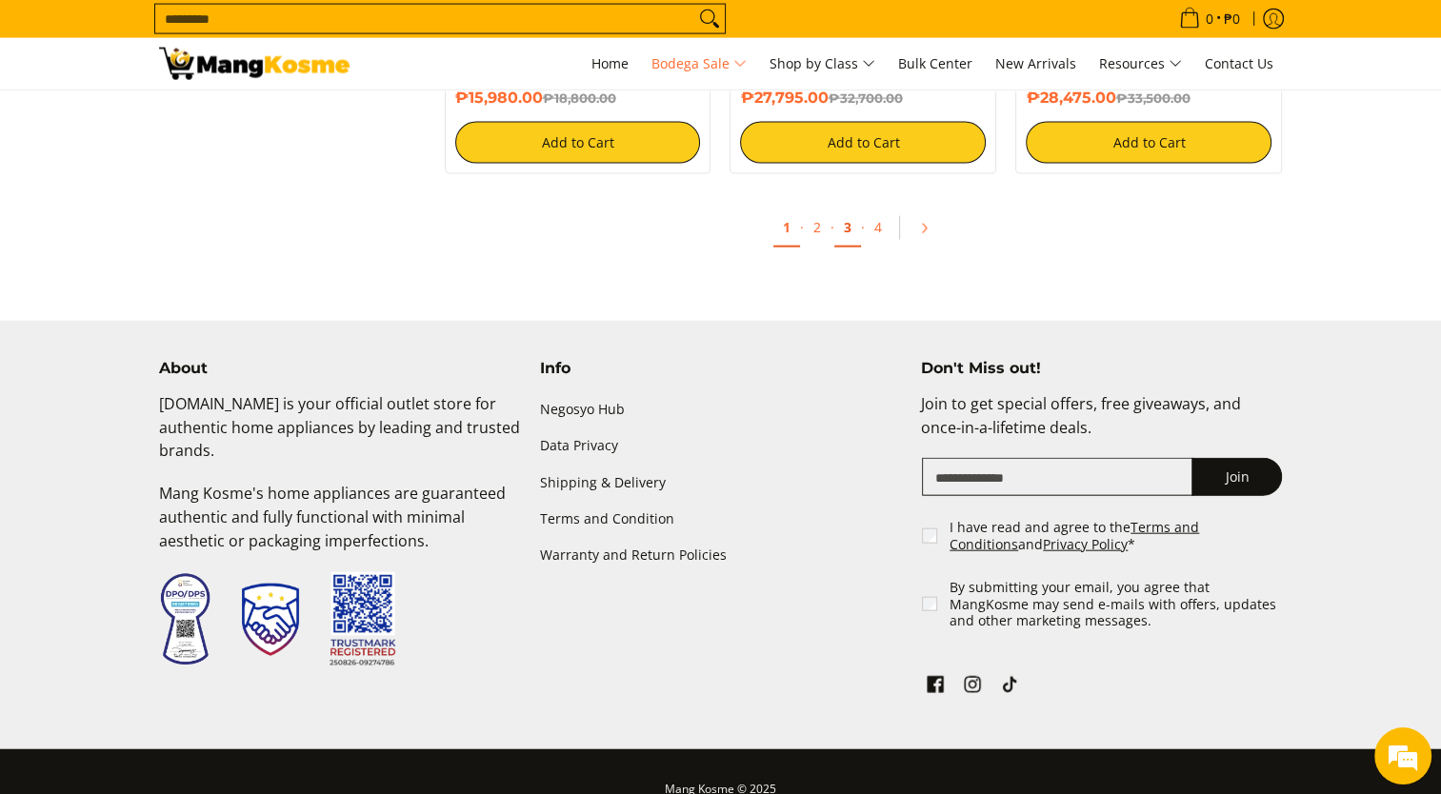
click at [845, 237] on link "3" at bounding box center [847, 228] width 27 height 39
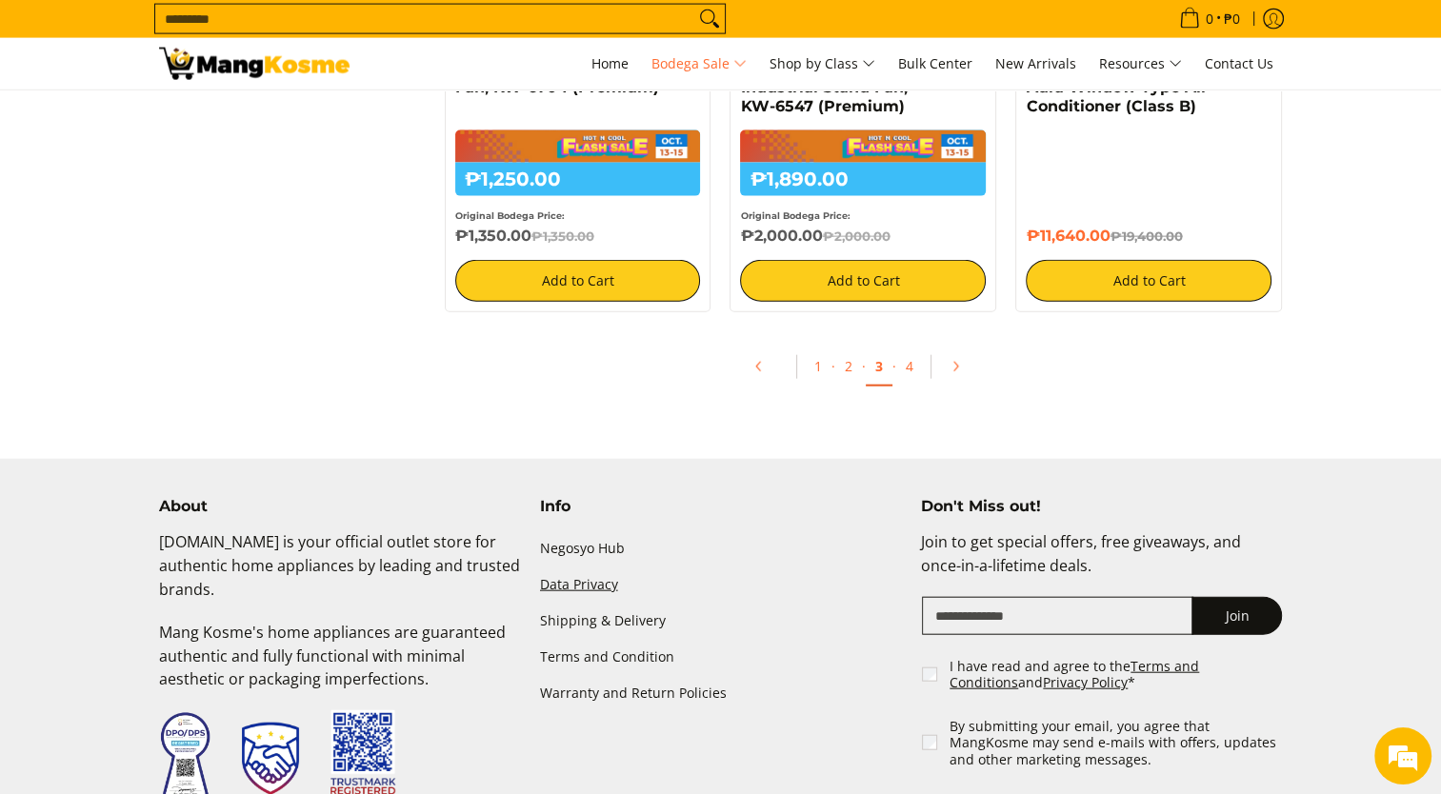
scroll to position [4286, 0]
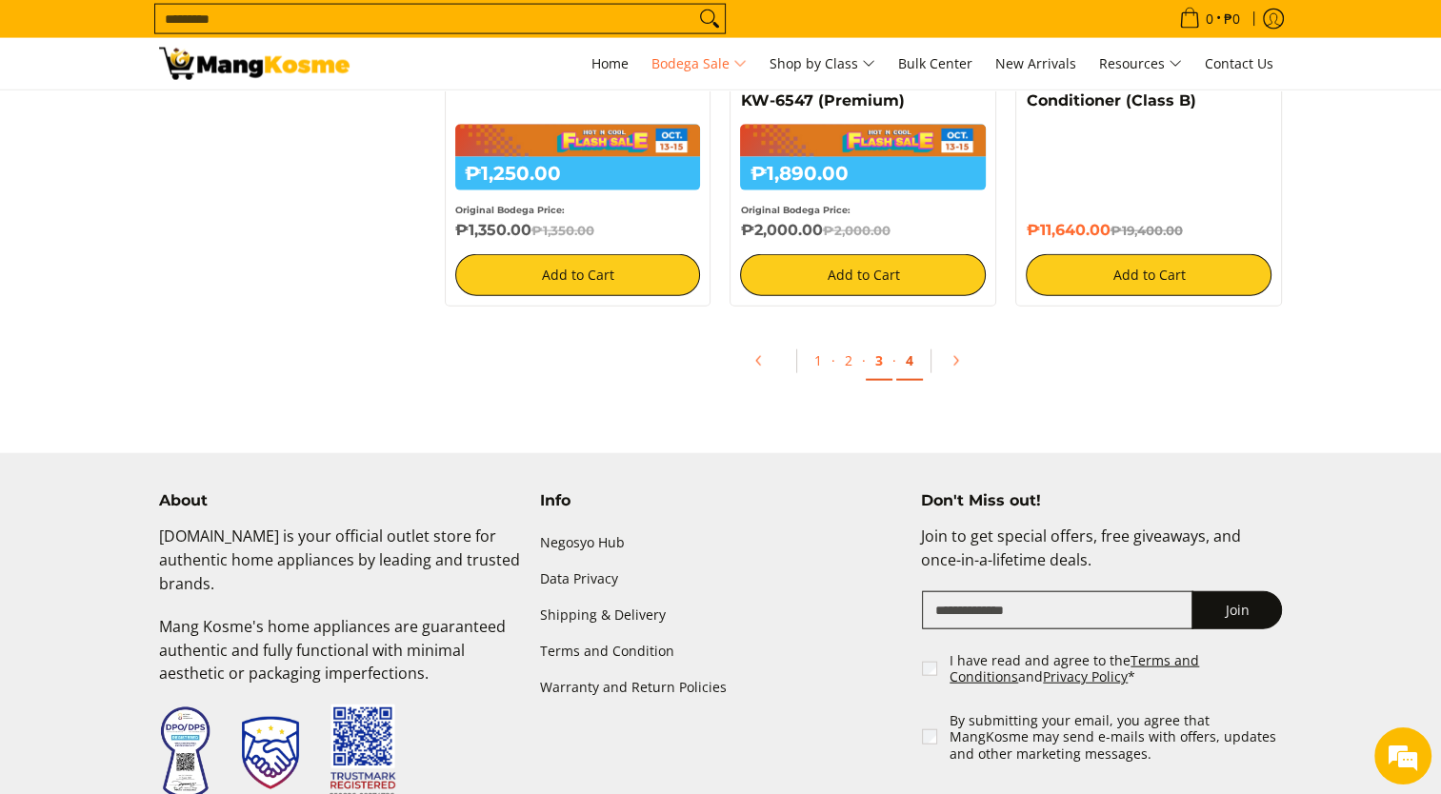
click at [907, 377] on link "4" at bounding box center [909, 361] width 27 height 39
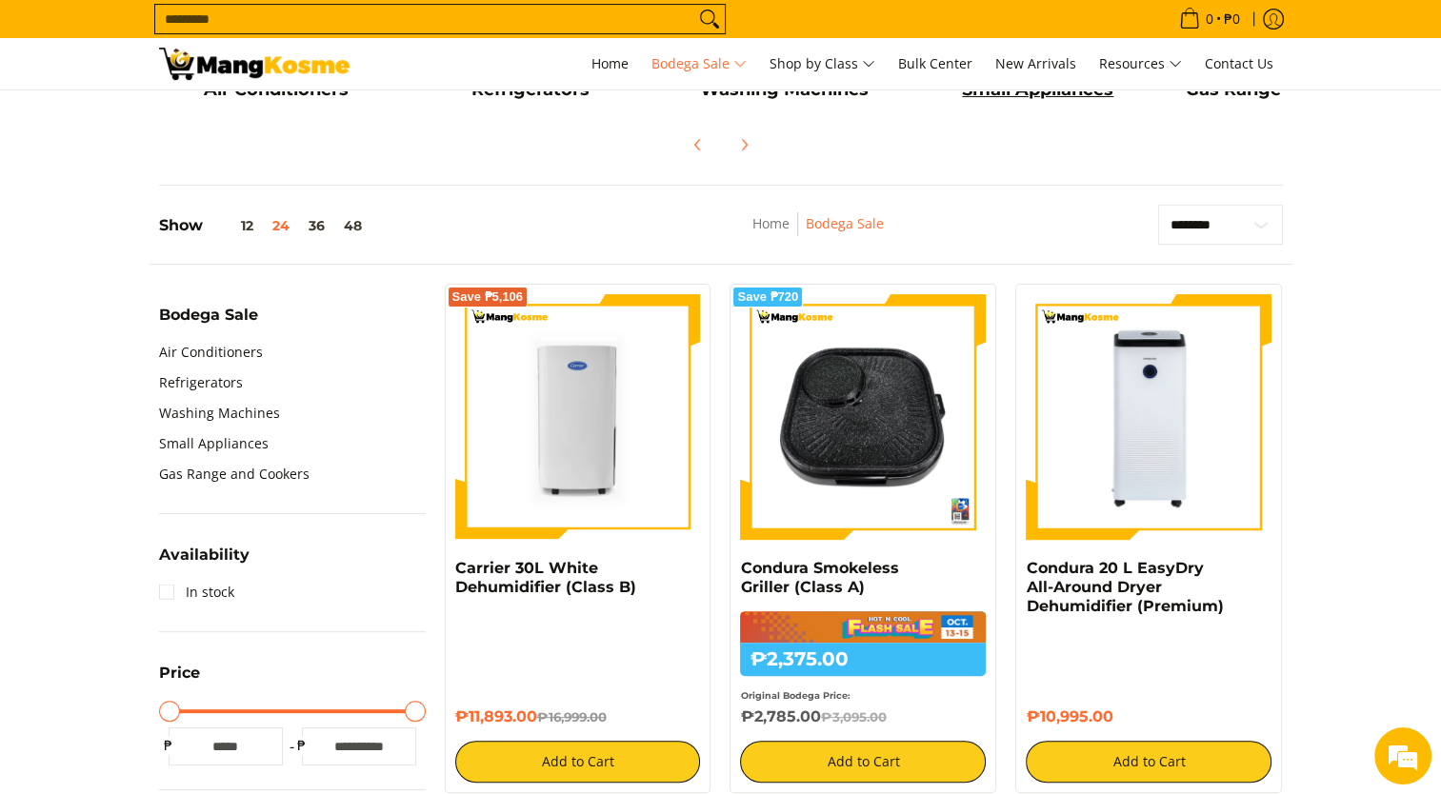
scroll to position [95, 0]
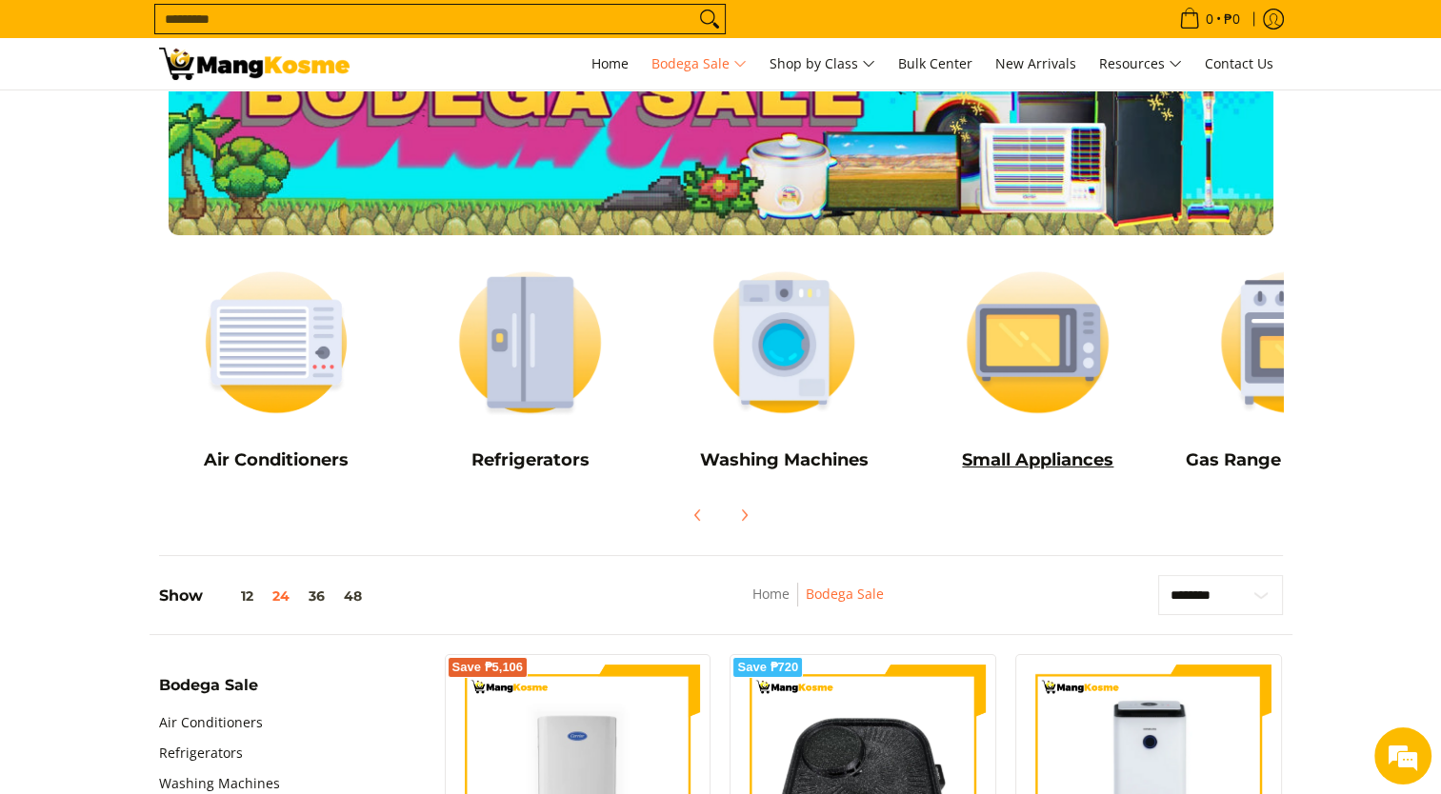
click at [1002, 352] on img at bounding box center [1037, 342] width 235 height 176
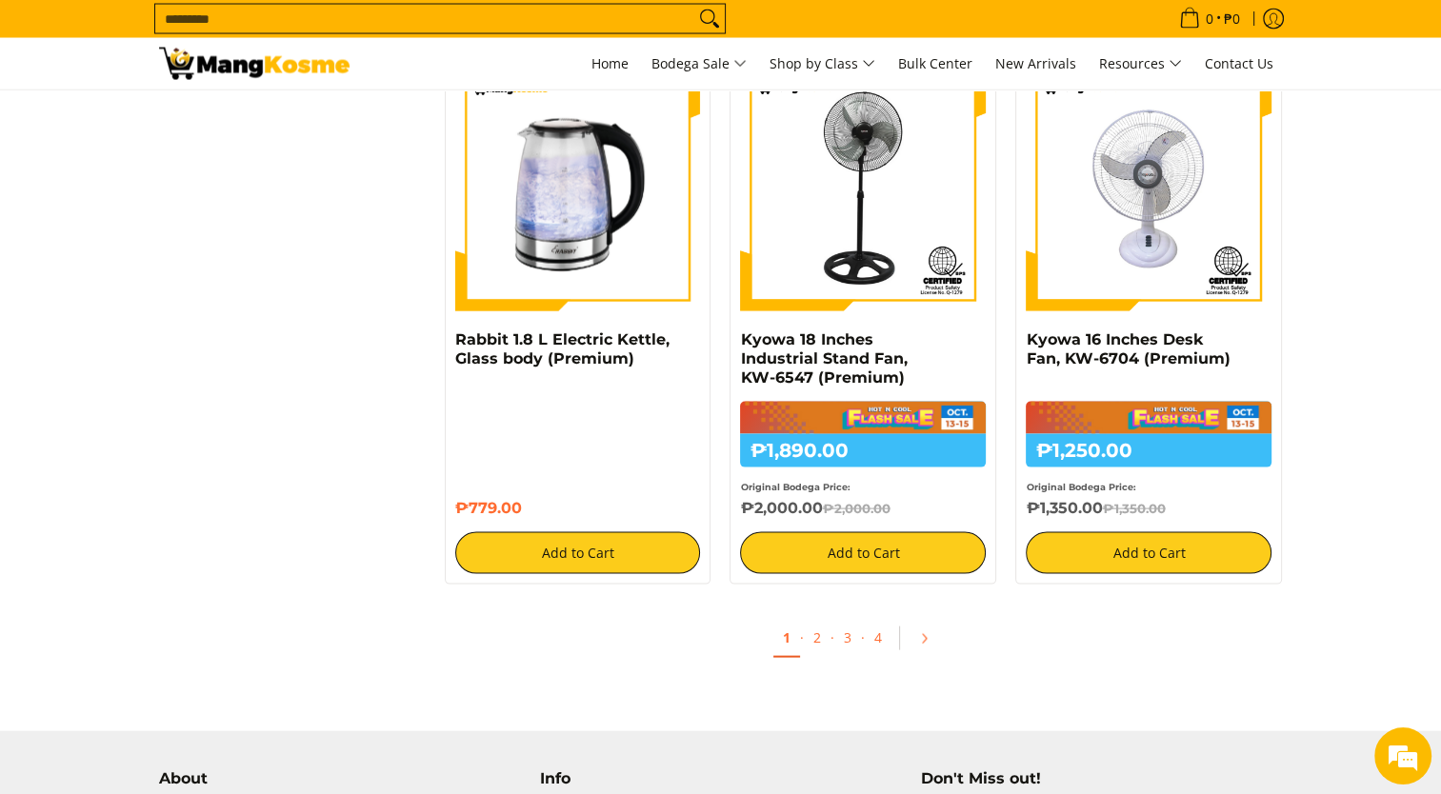
scroll to position [3333, 0]
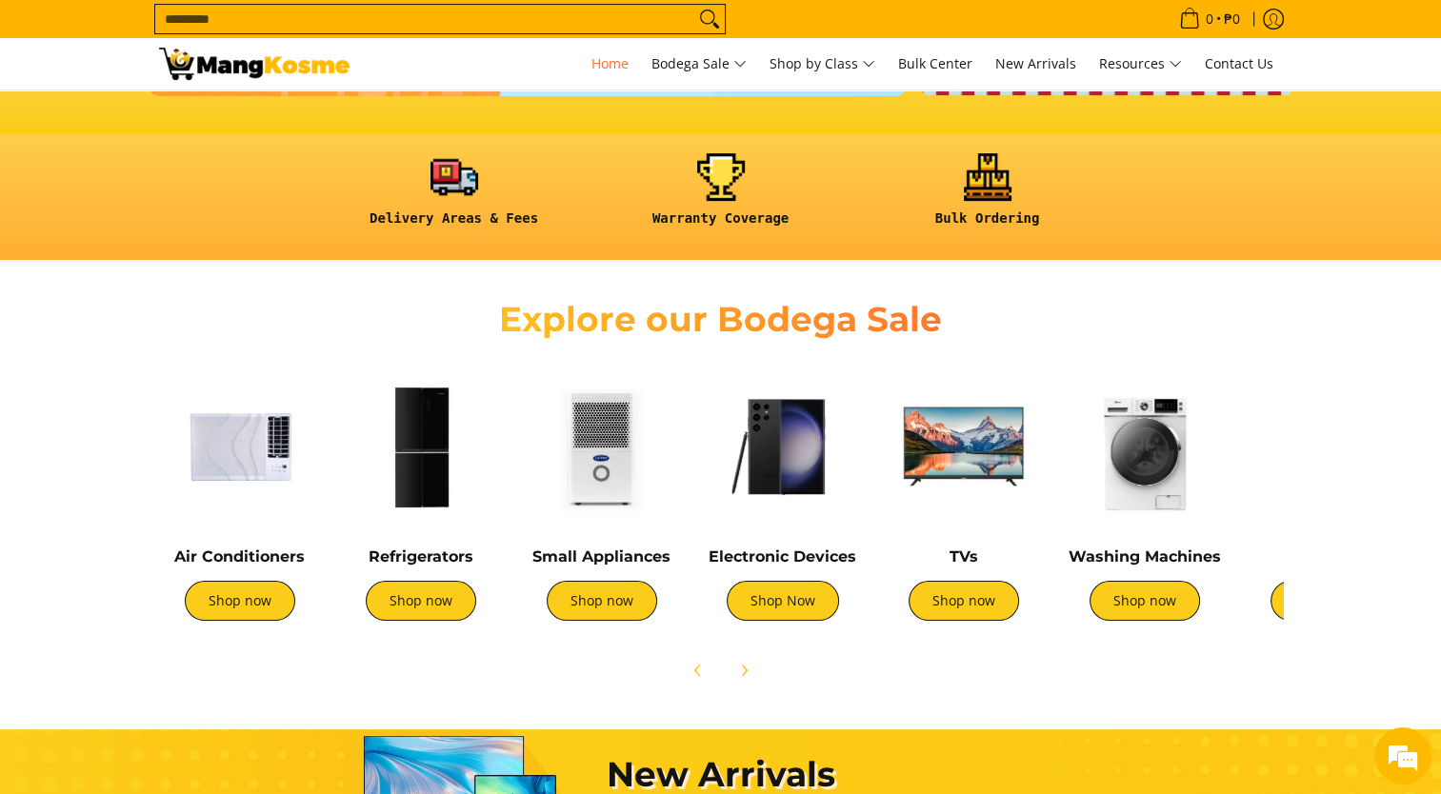
scroll to position [476, 0]
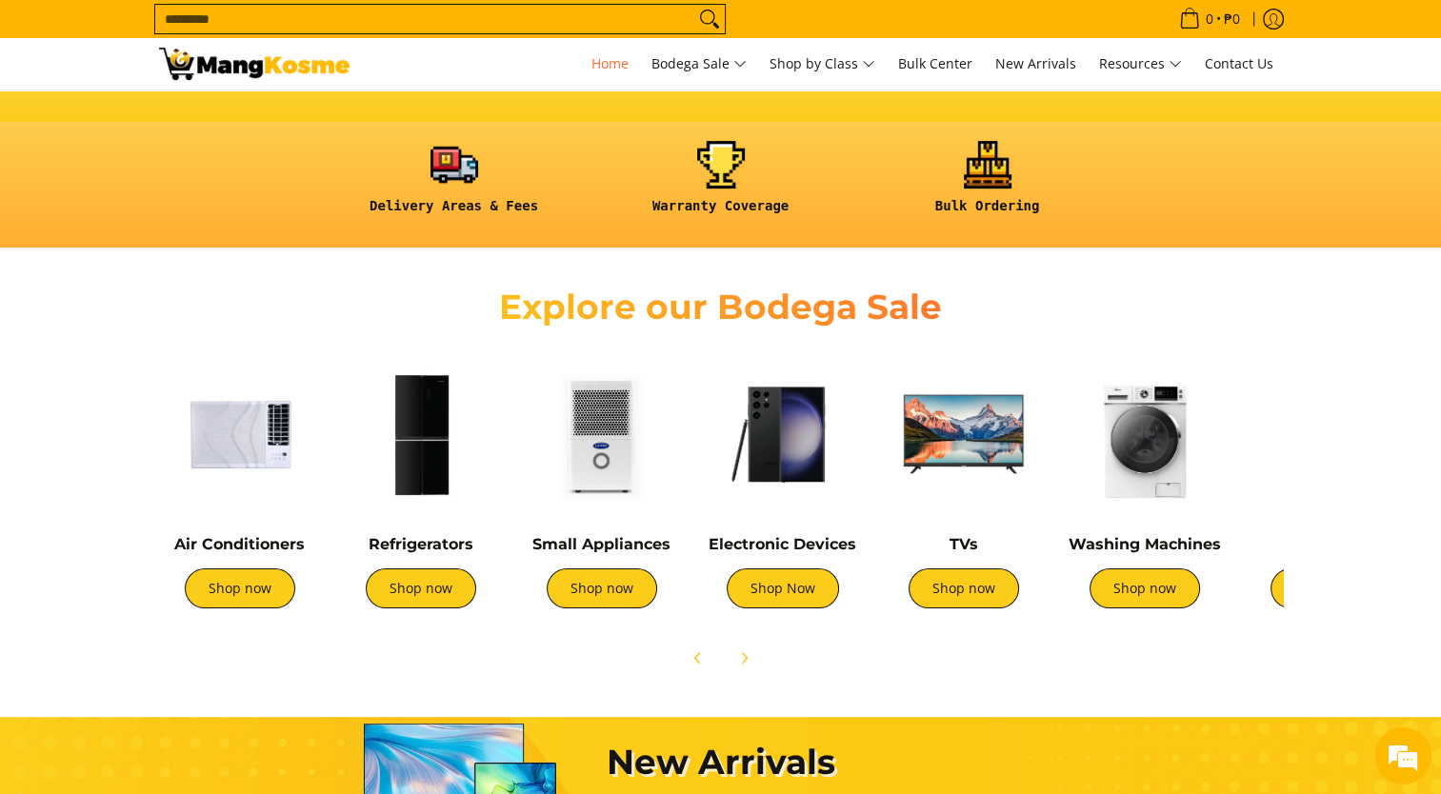
click at [363, 438] on img at bounding box center [421, 434] width 162 height 162
